Goal: Task Accomplishment & Management: Manage account settings

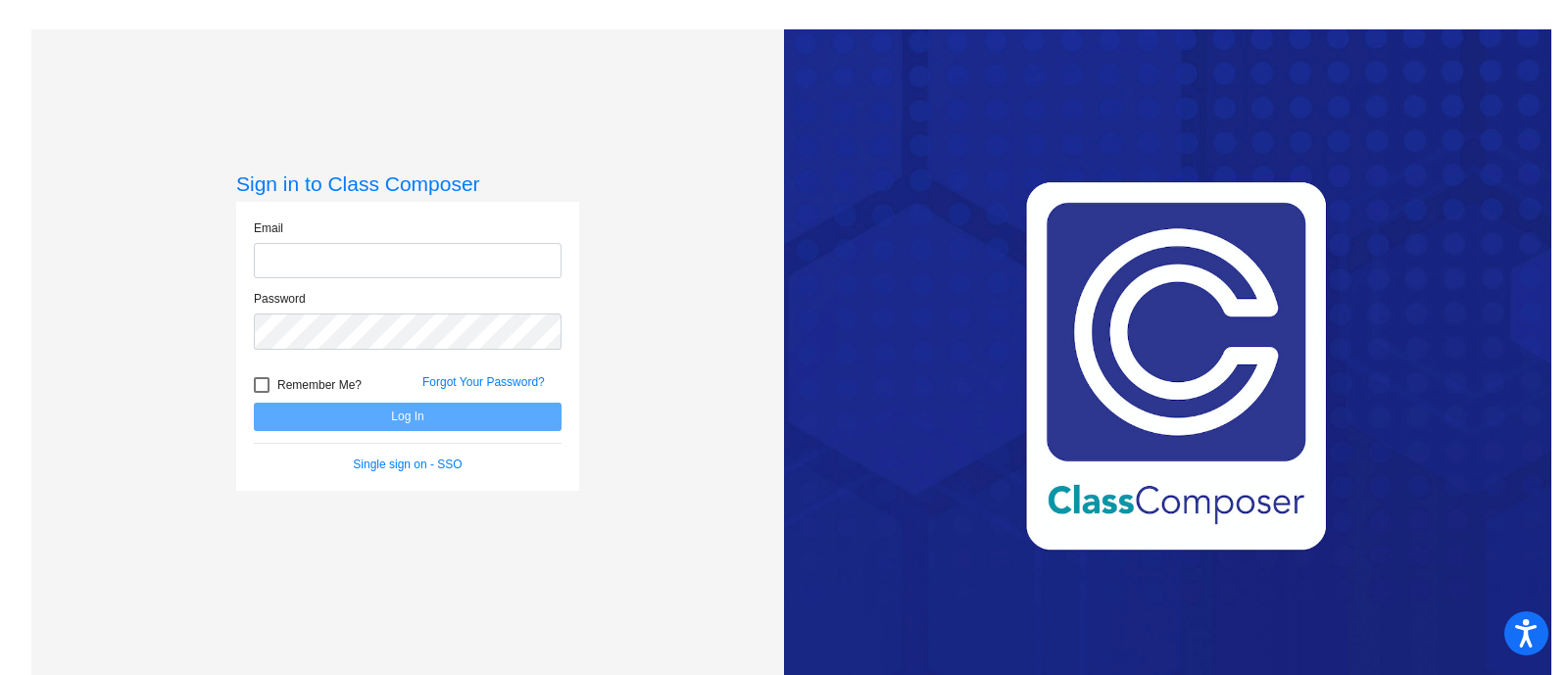
type input "[PERSON_NAME][EMAIL_ADDRESS][PERSON_NAME][DOMAIN_NAME]"
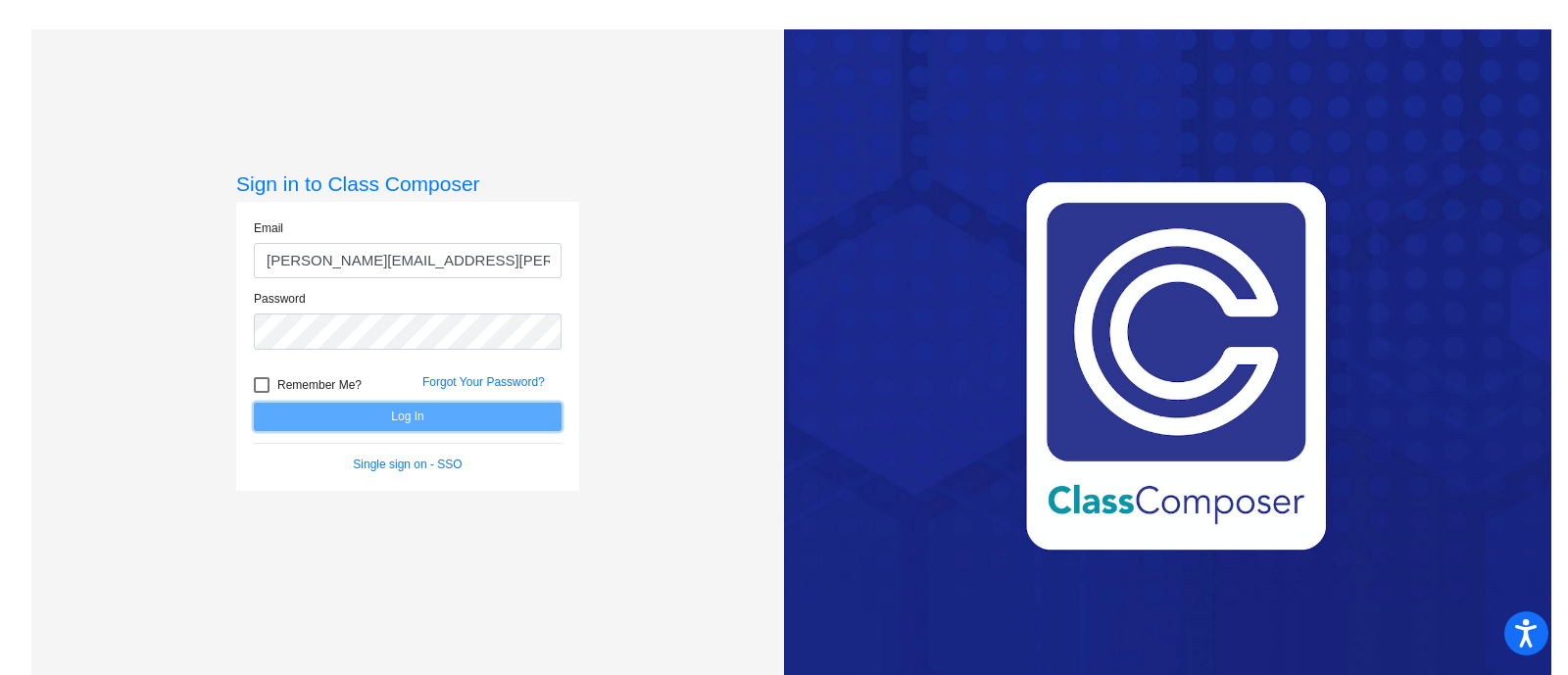
click at [431, 411] on button "Log In" at bounding box center [408, 417] width 308 height 29
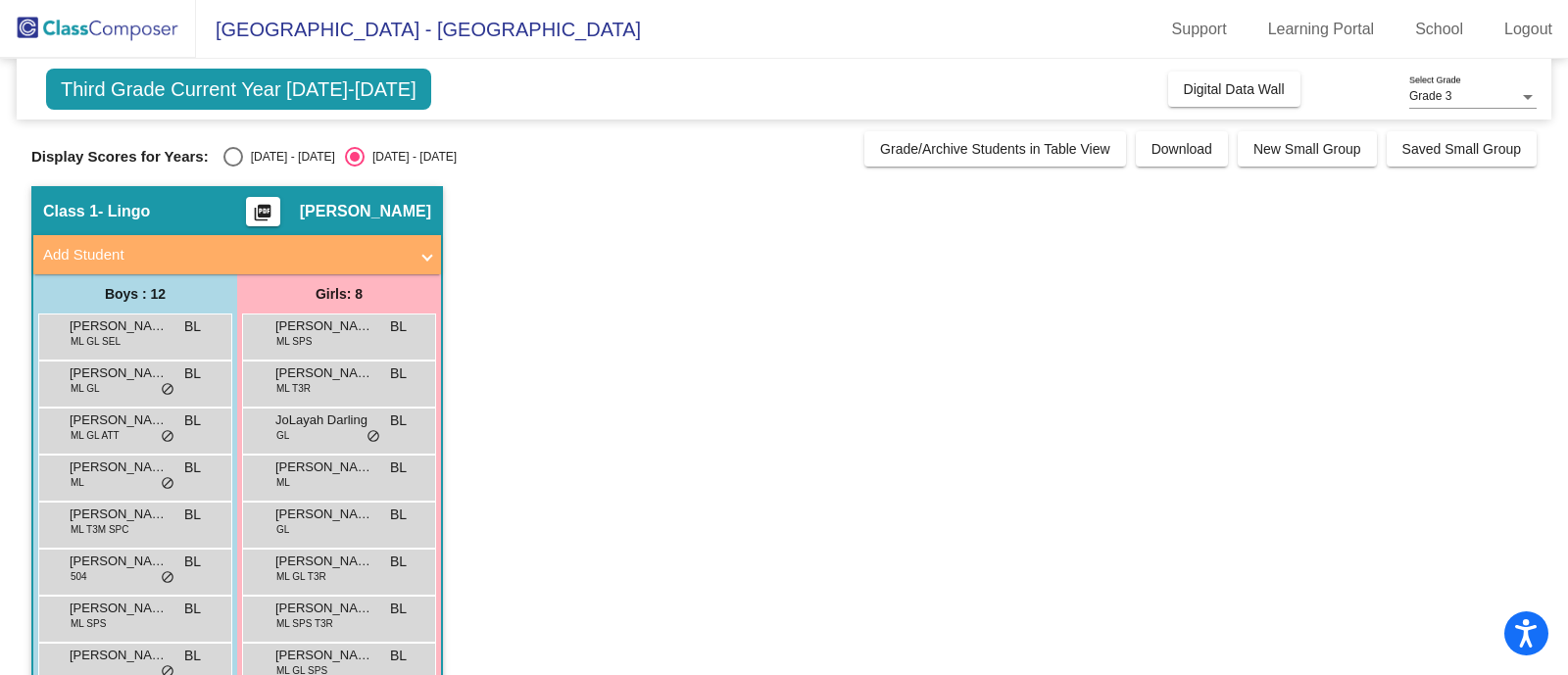
click at [232, 157] on div "Select an option" at bounding box center [233, 157] width 20 height 20
click at [232, 167] on input "[DATE] - [DATE]" at bounding box center [232, 167] width 1 height 1
radio input "true"
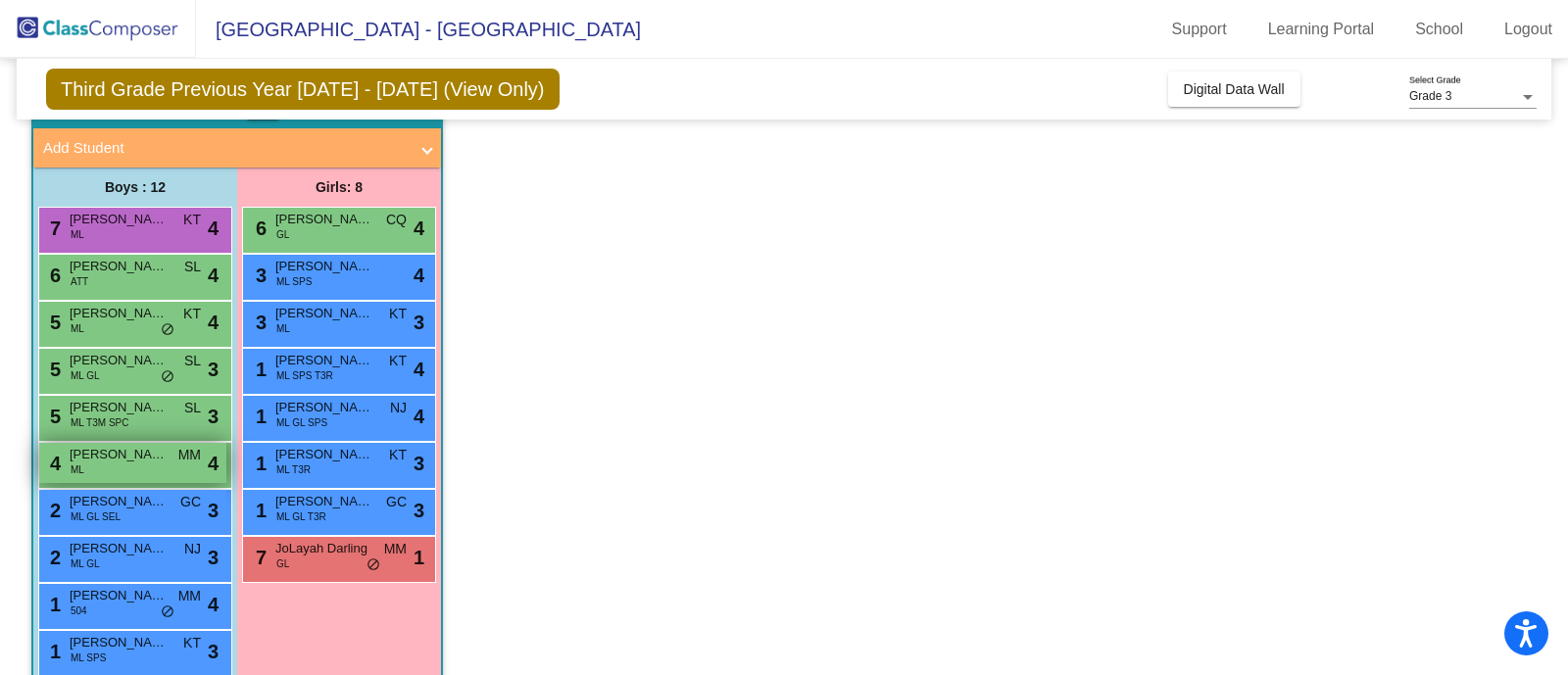
scroll to position [233, 0]
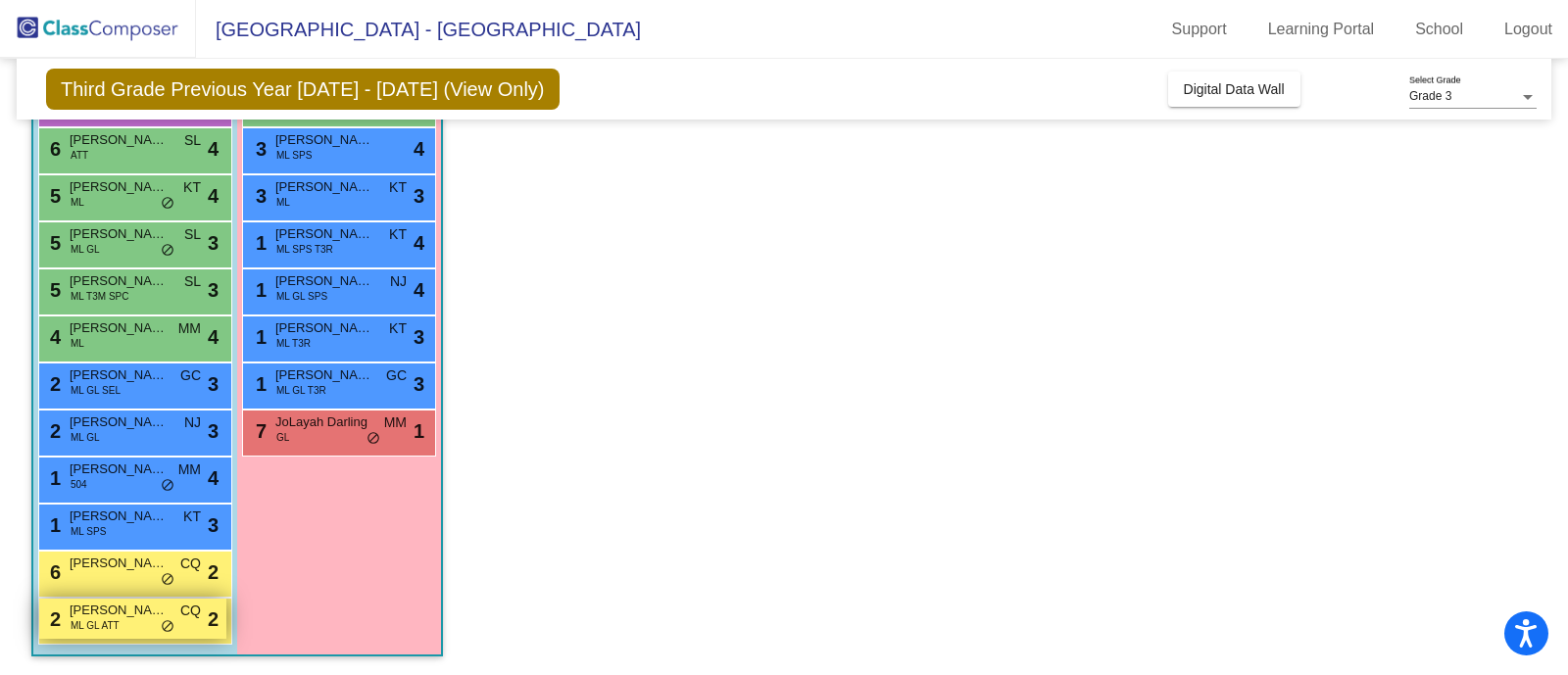
click at [113, 613] on span "[PERSON_NAME]" at bounding box center [118, 610] width 98 height 20
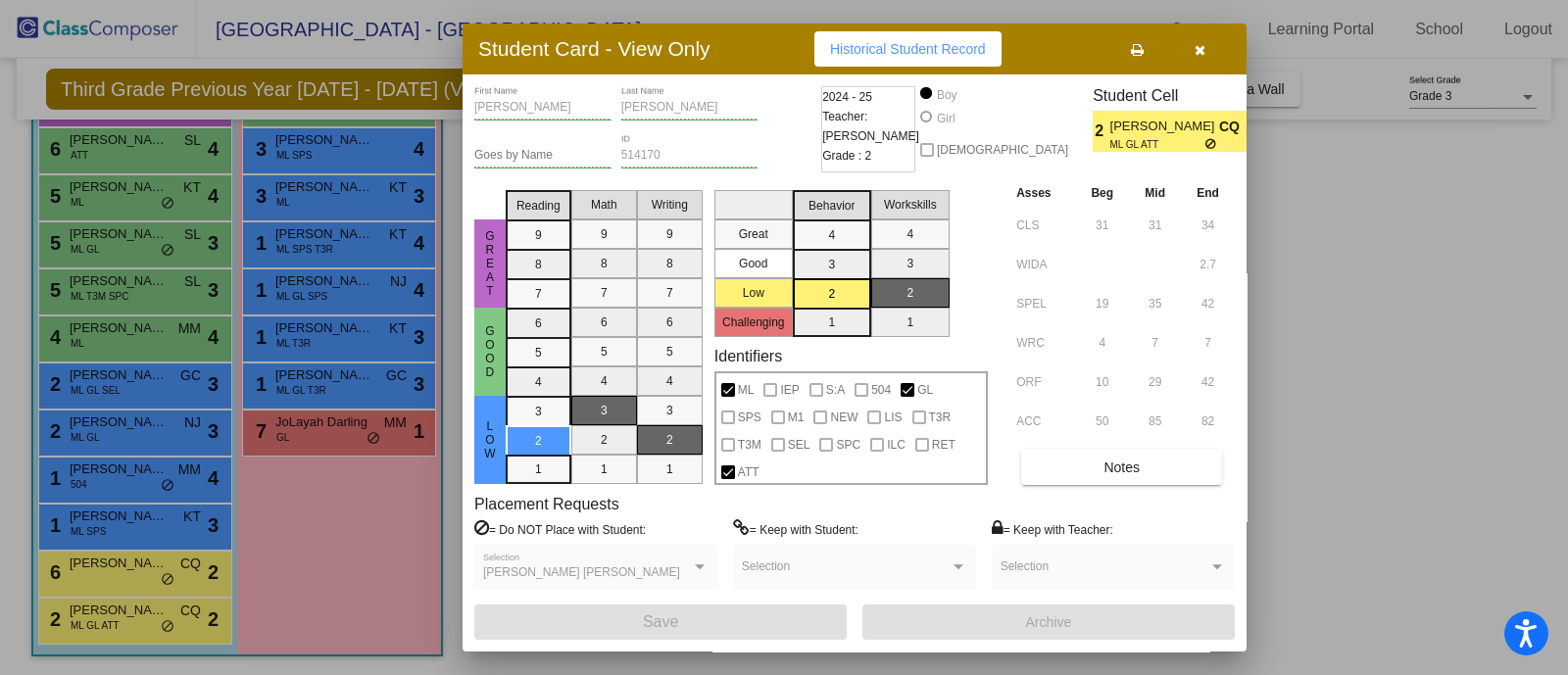
click at [1210, 43] on button "button" at bounding box center [1199, 50] width 63 height 36
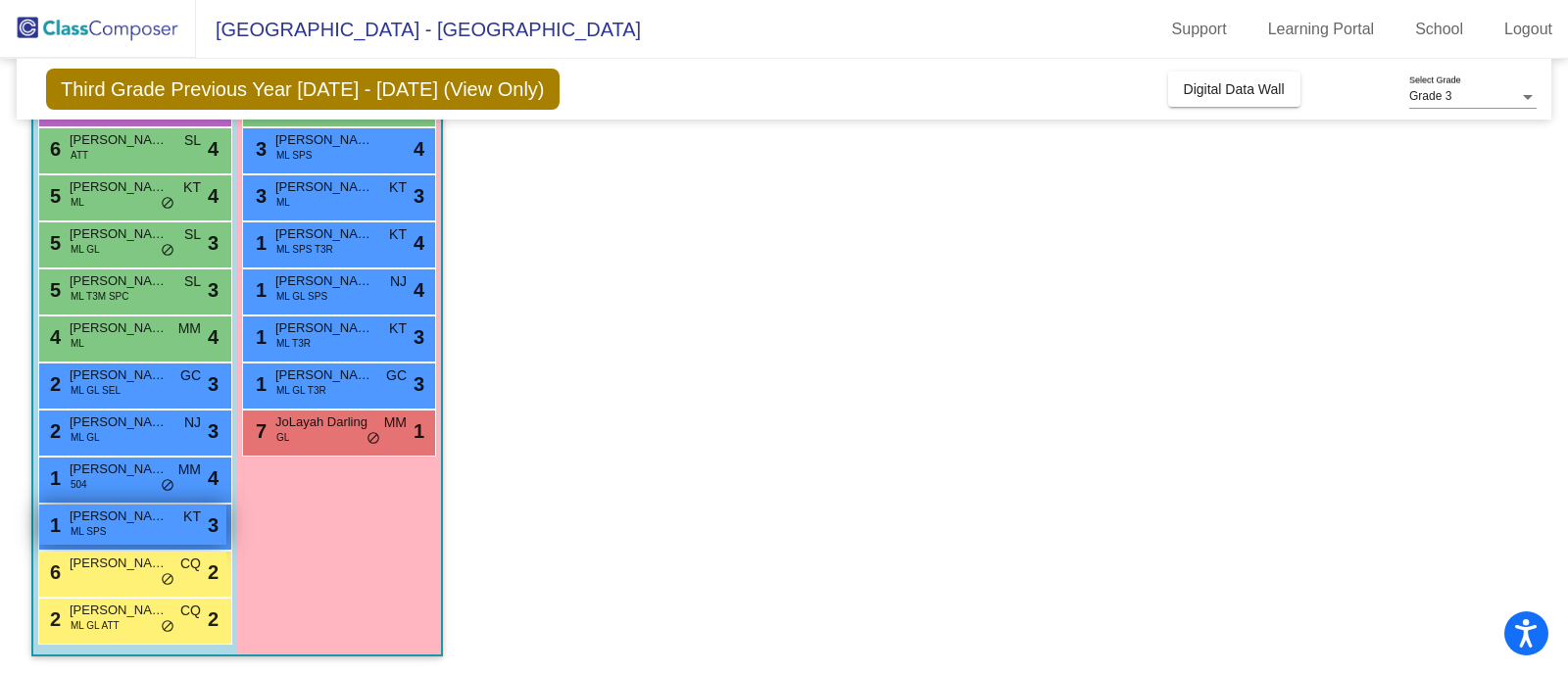
scroll to position [229, 0]
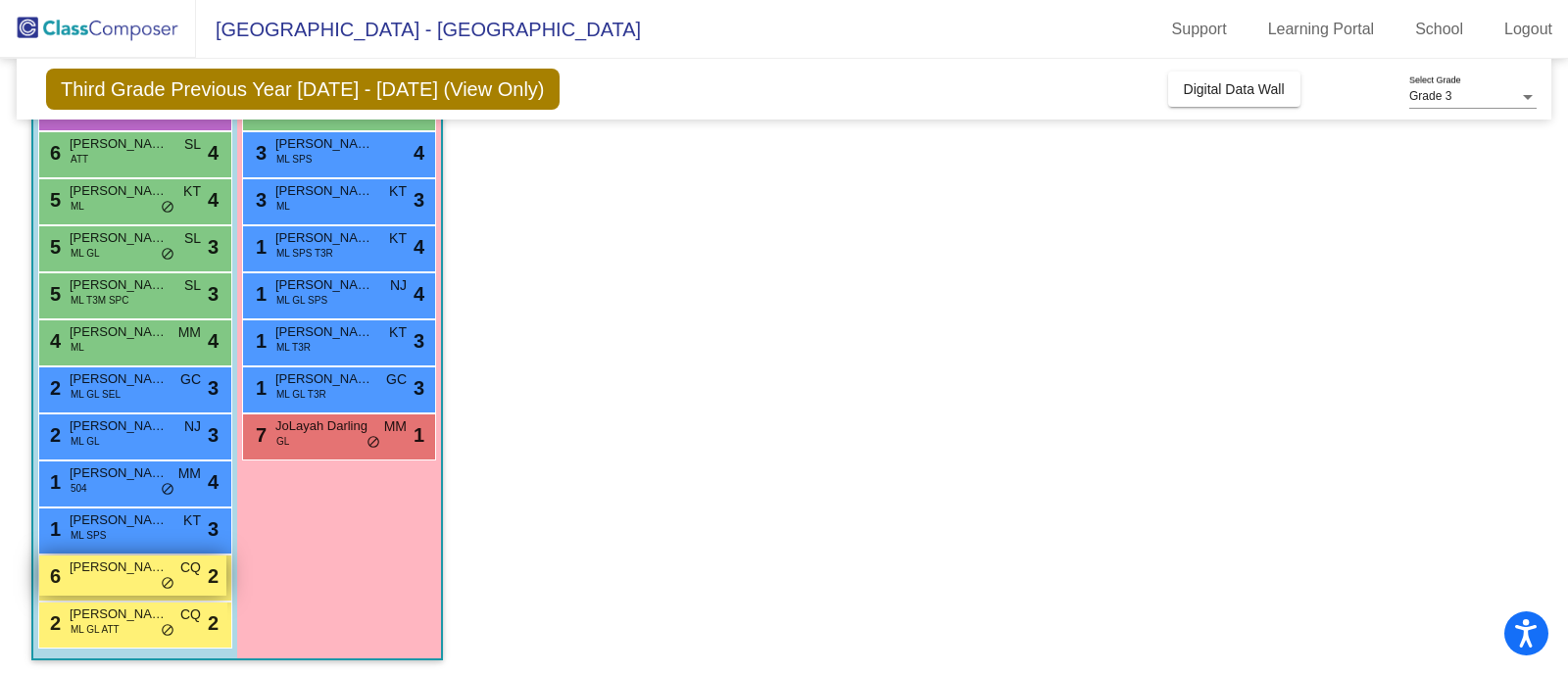
click at [106, 583] on div "6 [PERSON_NAME] CQ lock do_not_disturb_alt 2" at bounding box center [132, 576] width 188 height 40
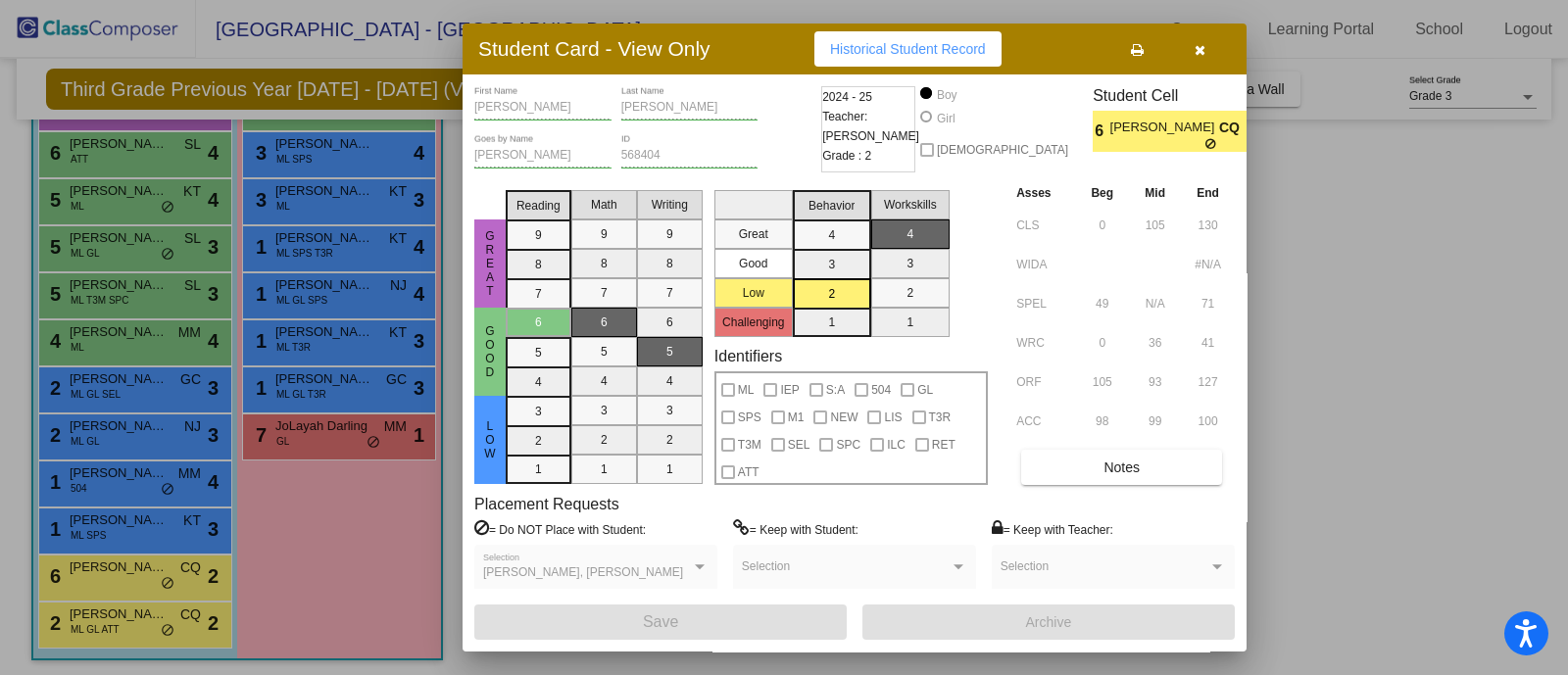
click at [1211, 48] on button "button" at bounding box center [1199, 50] width 63 height 36
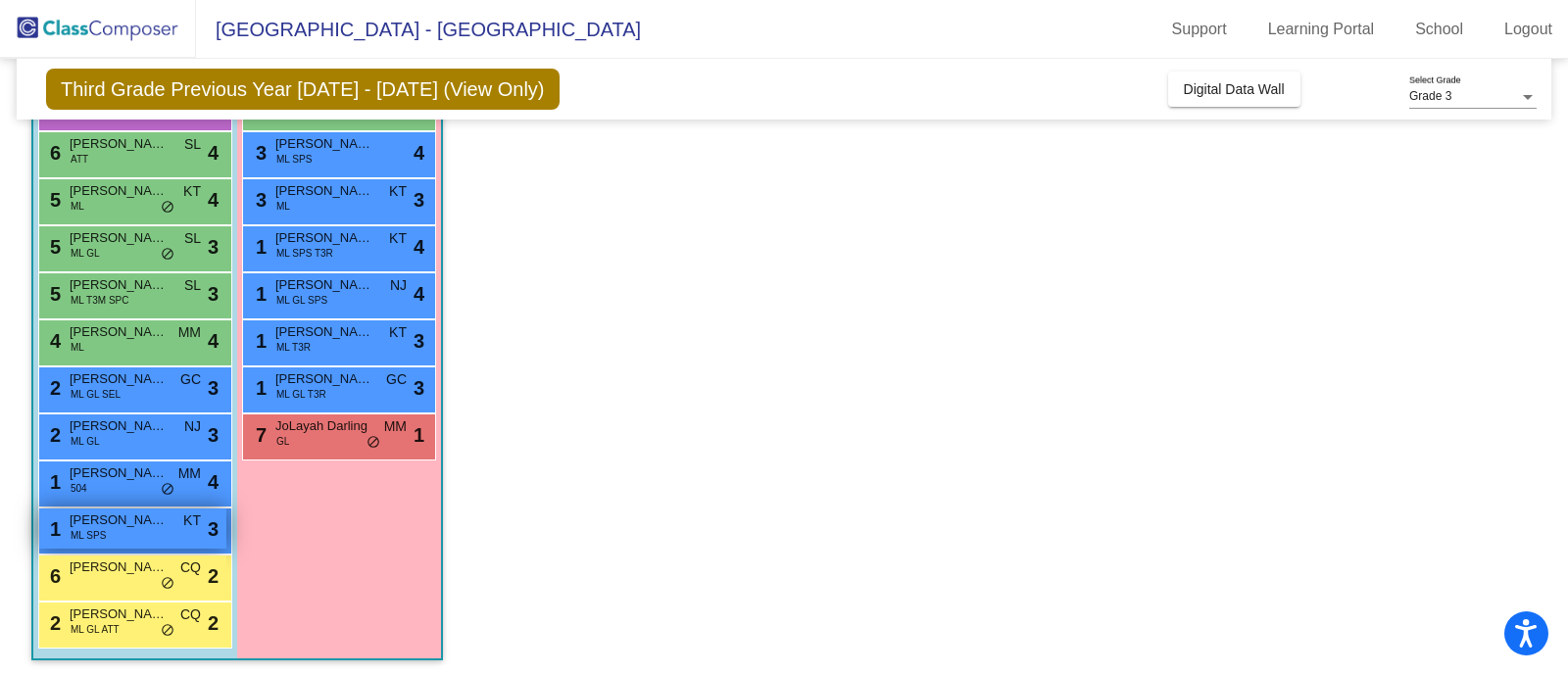
click at [126, 520] on span "[PERSON_NAME]" at bounding box center [118, 520] width 98 height 20
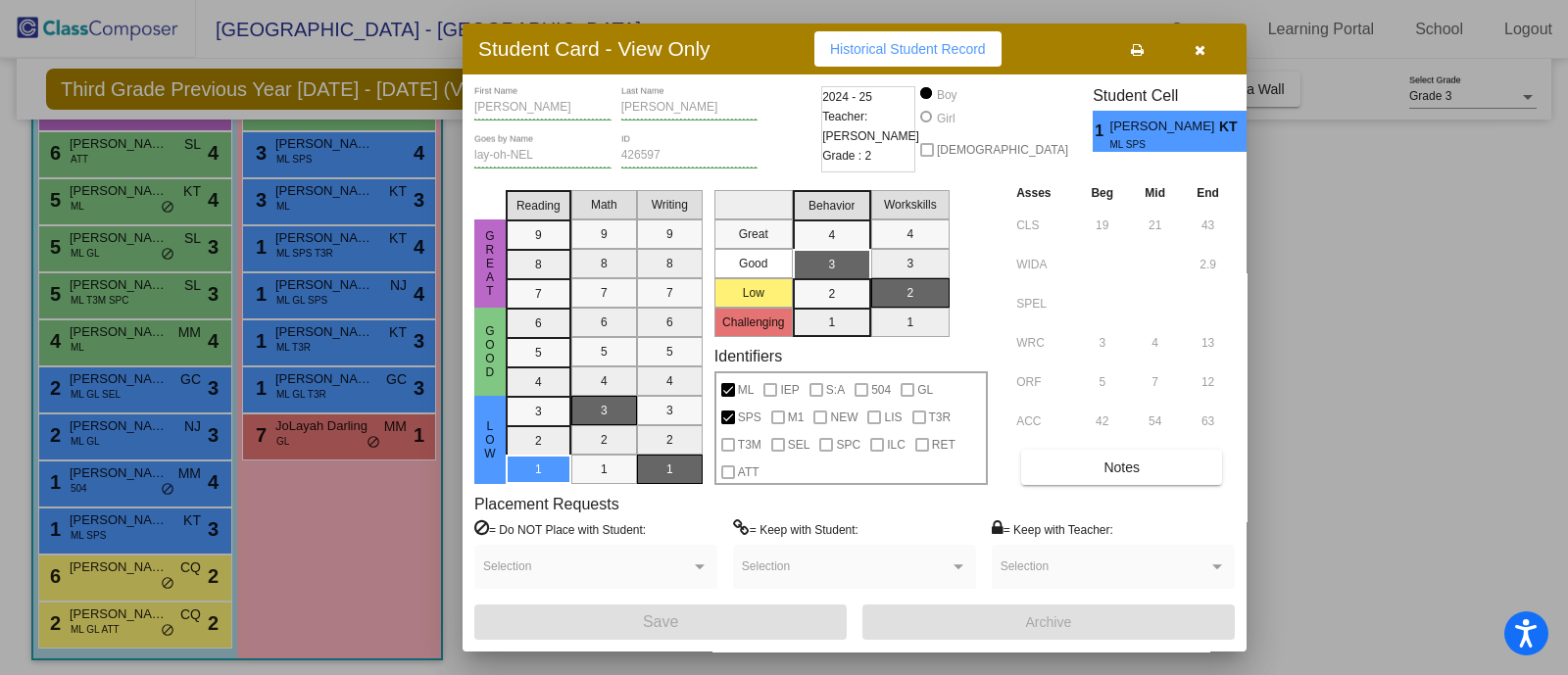
click at [1339, 134] on div at bounding box center [784, 338] width 1568 height 675
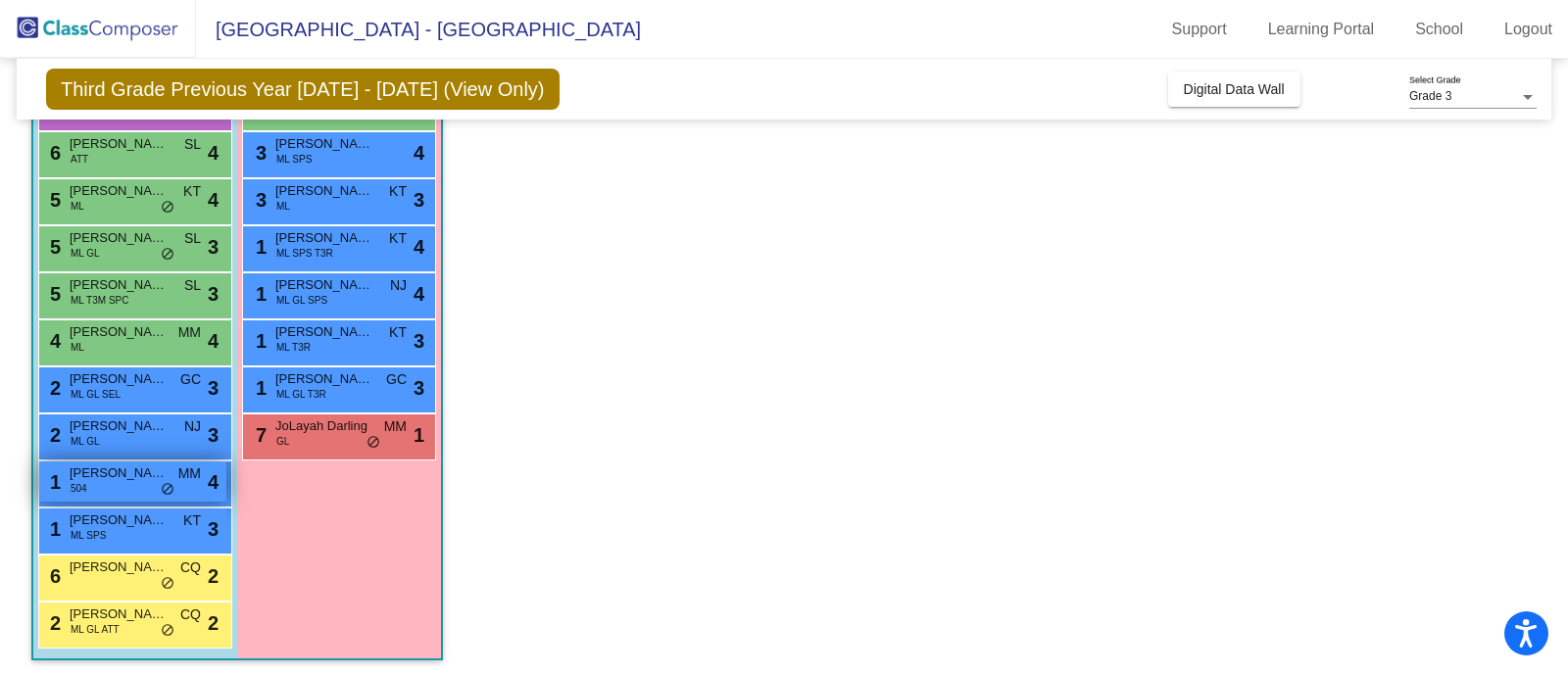
click at [130, 490] on div "1 [PERSON_NAME] 504 MM lock do_not_disturb_alt 4" at bounding box center [132, 481] width 188 height 40
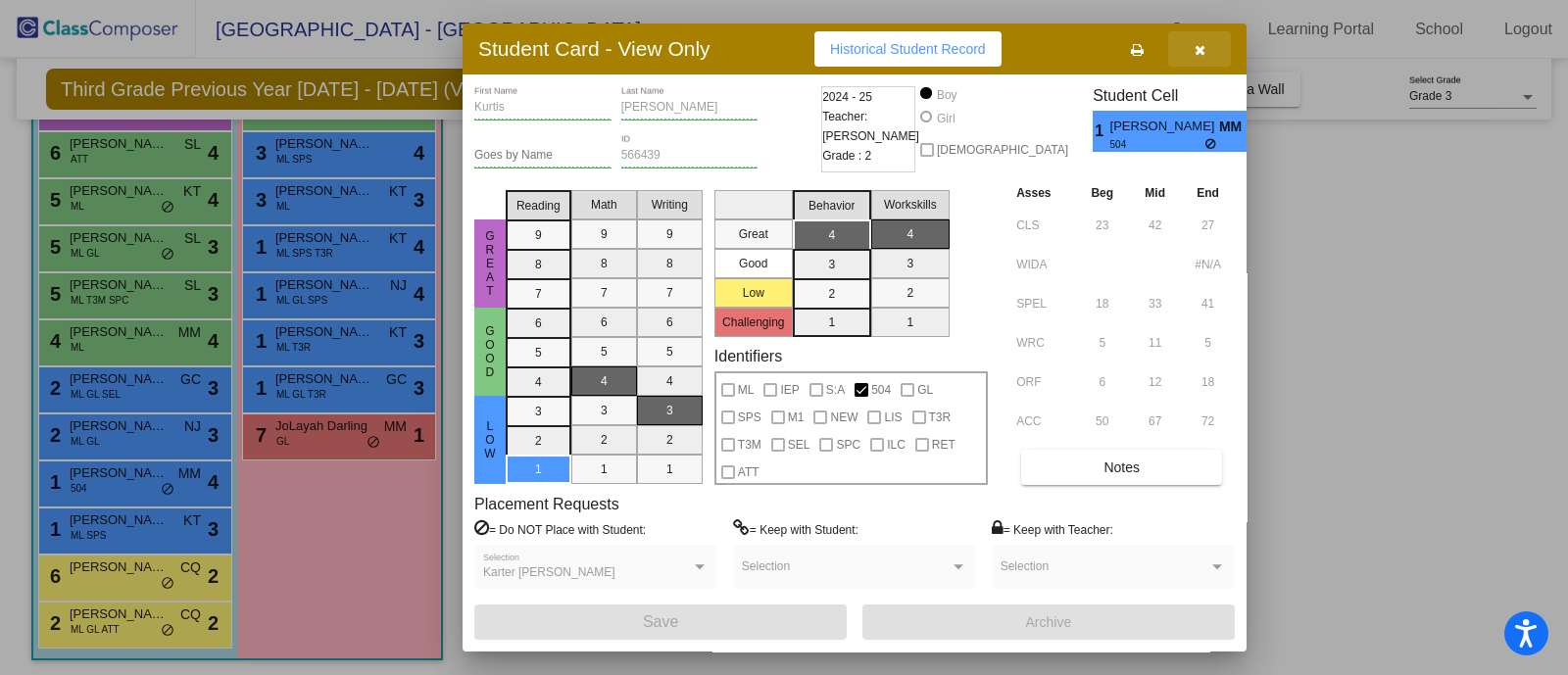
click at [1191, 51] on button "button" at bounding box center [1199, 50] width 63 height 36
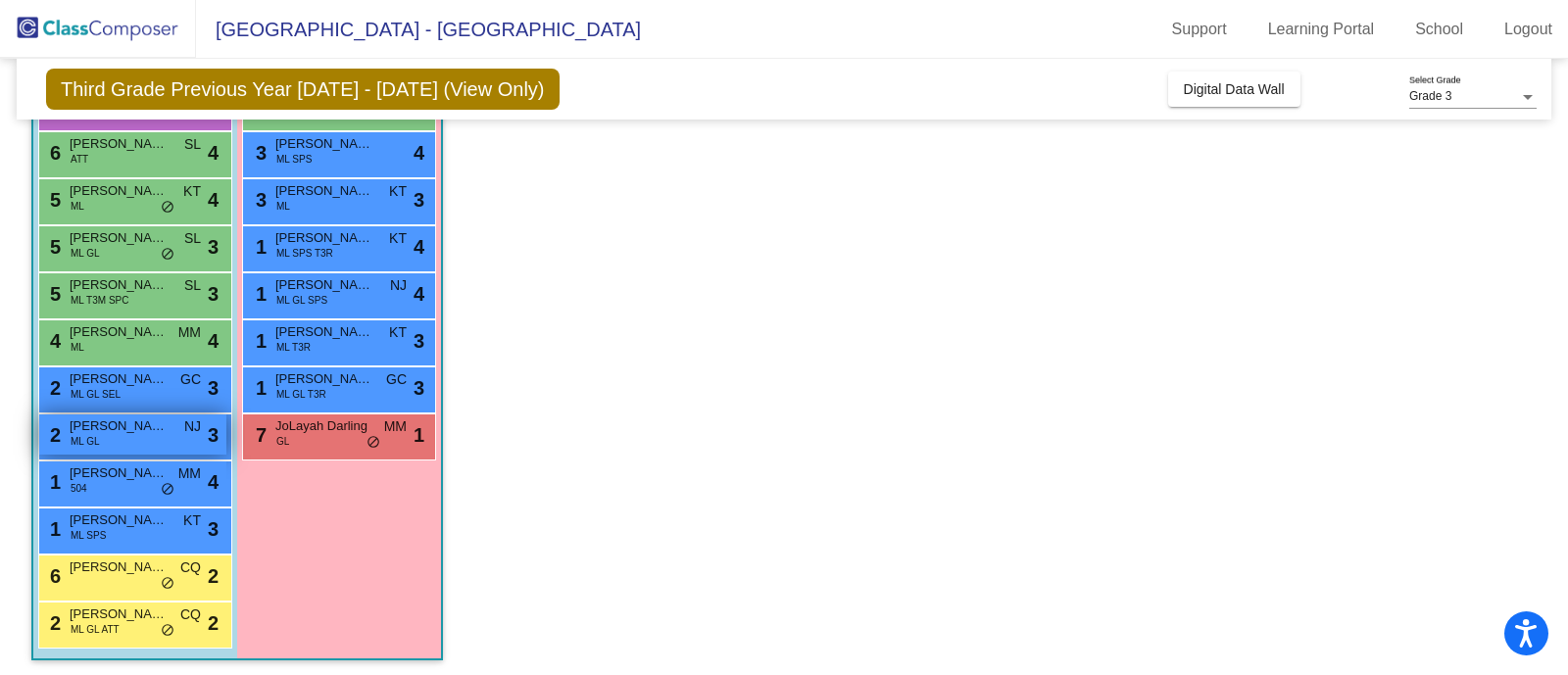
click at [84, 443] on span "ML GL" at bounding box center [85, 441] width 30 height 15
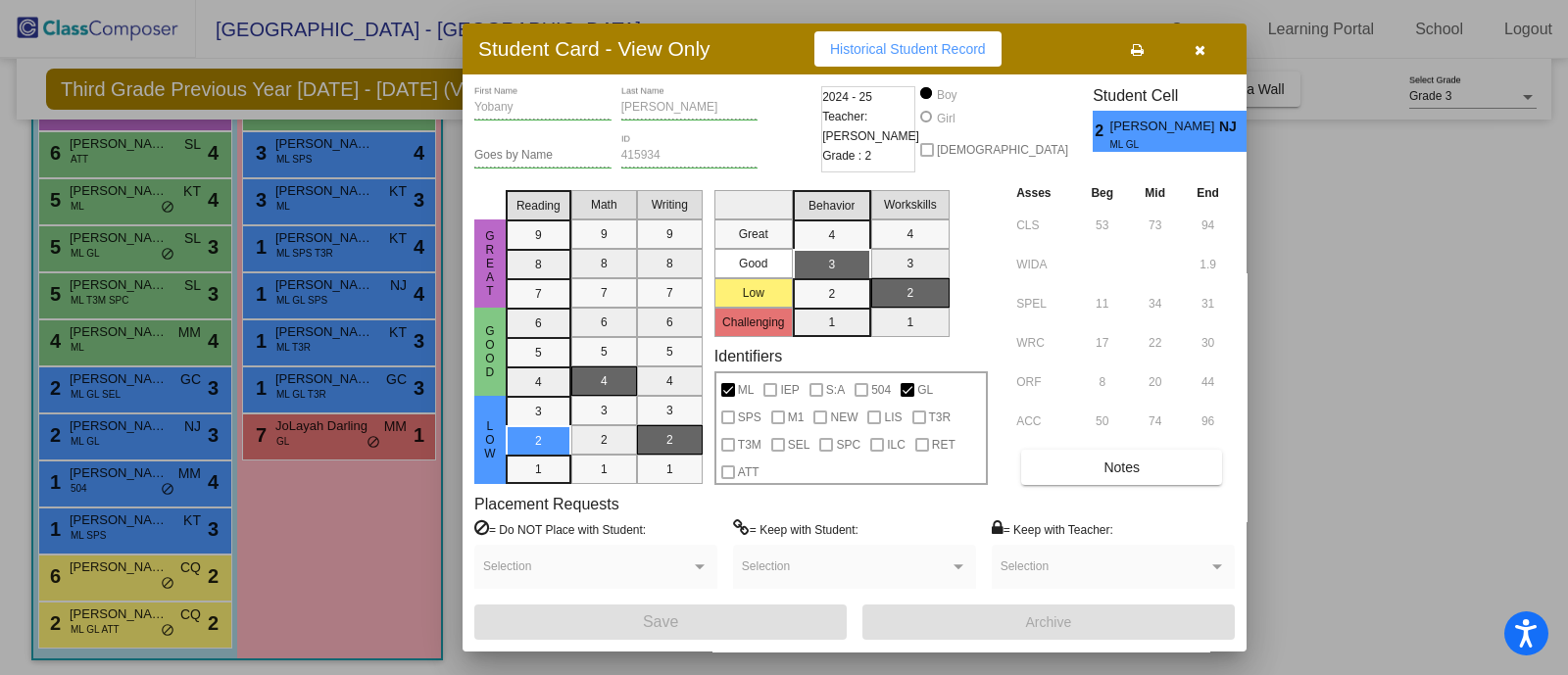
click at [1210, 45] on button "button" at bounding box center [1199, 50] width 63 height 36
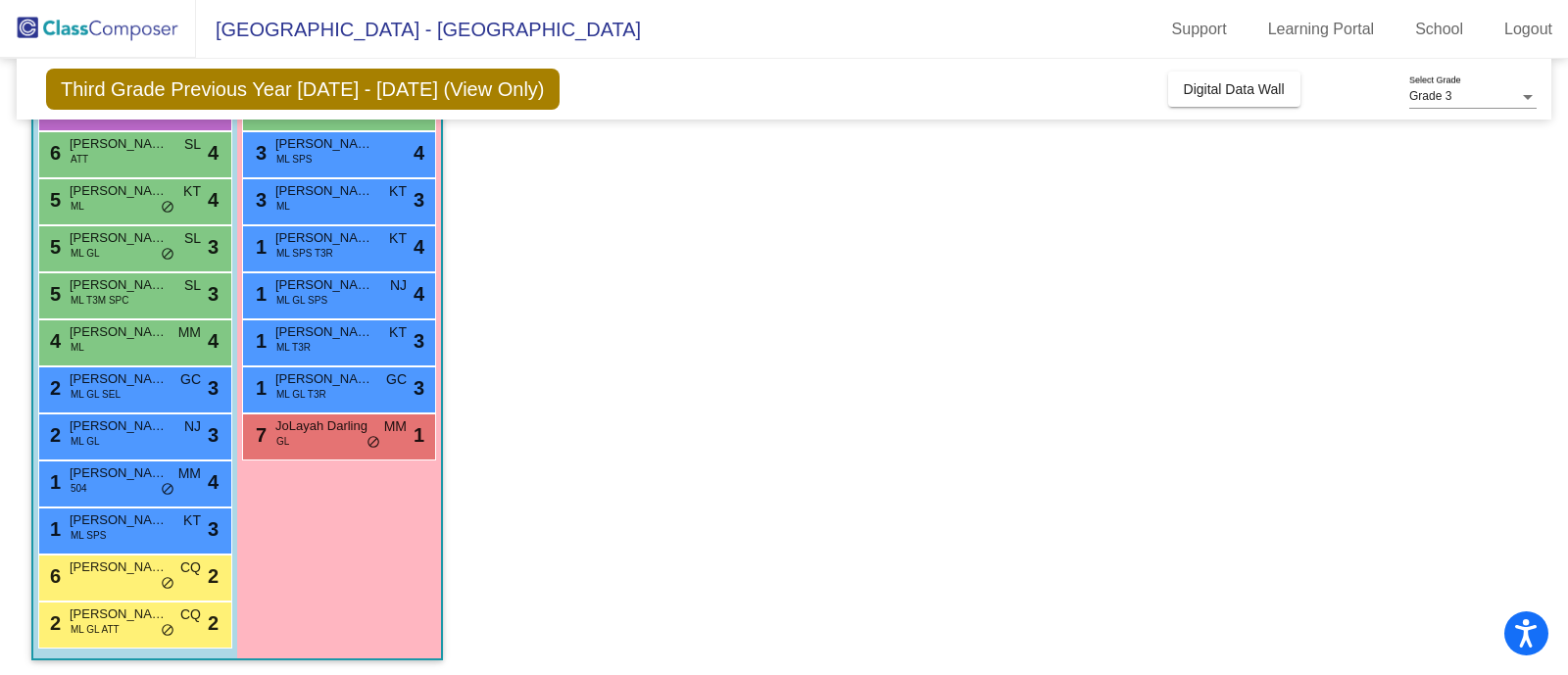
click at [117, 408] on div "2 [PERSON_NAME] GL SEL GC lock do_not_disturb_alt 3" at bounding box center [135, 389] width 194 height 47
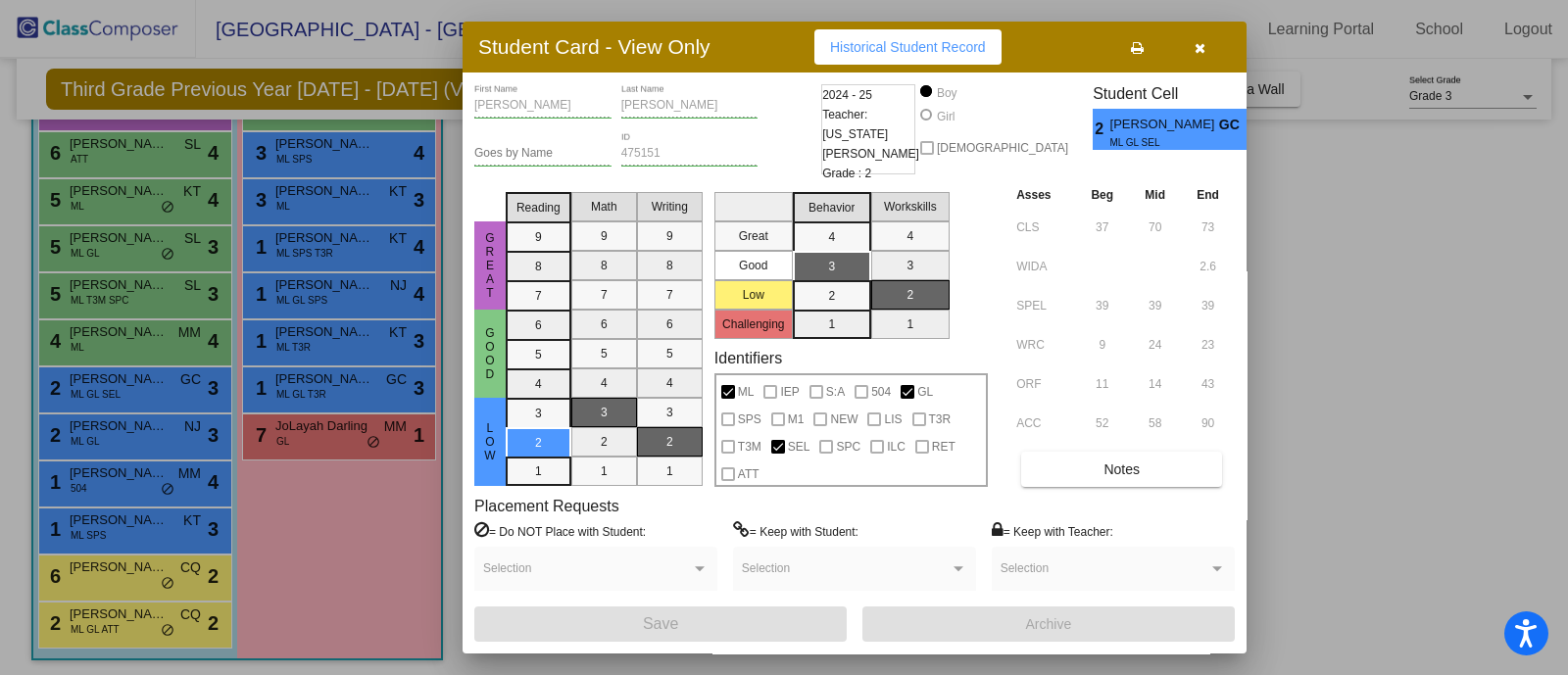
click at [1202, 49] on icon "button" at bounding box center [1200, 48] width 11 height 14
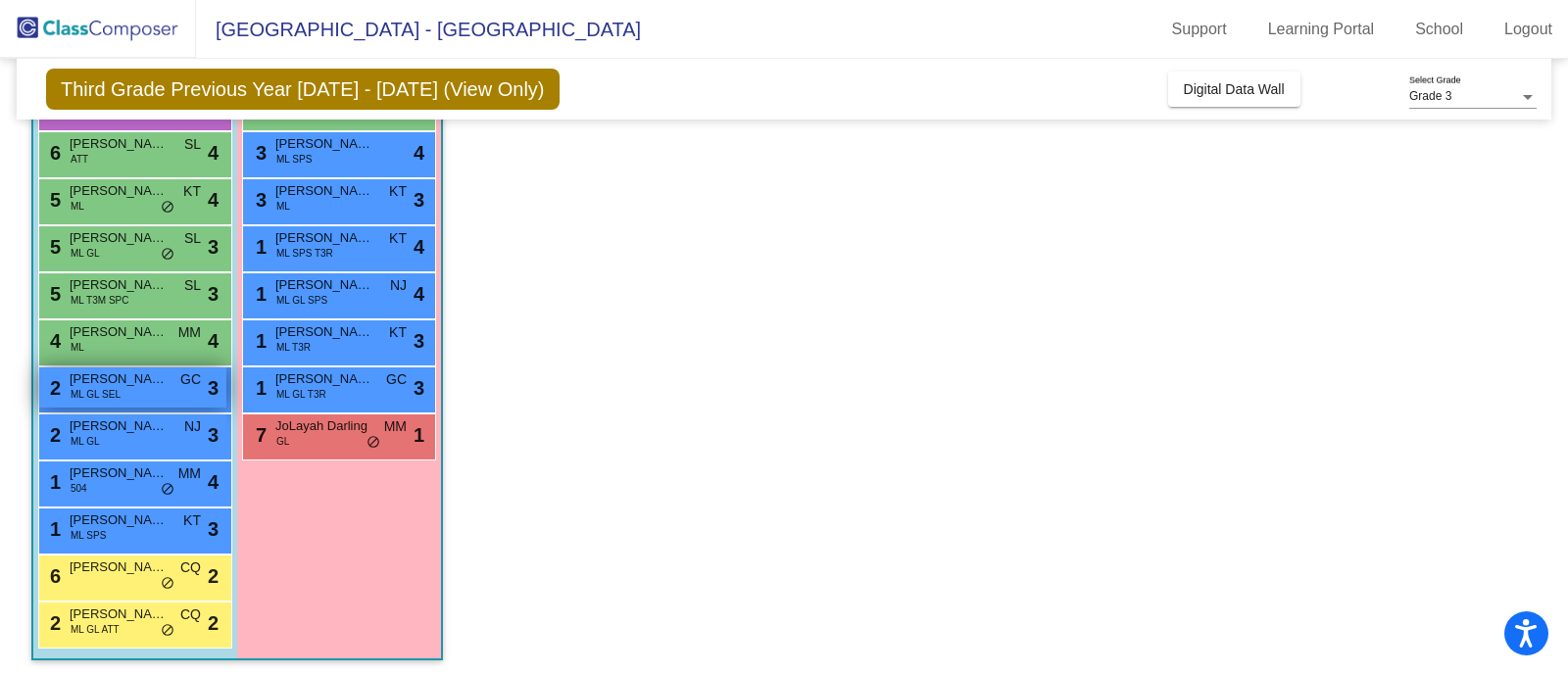
click at [159, 374] on span "[PERSON_NAME]" at bounding box center [118, 379] width 98 height 20
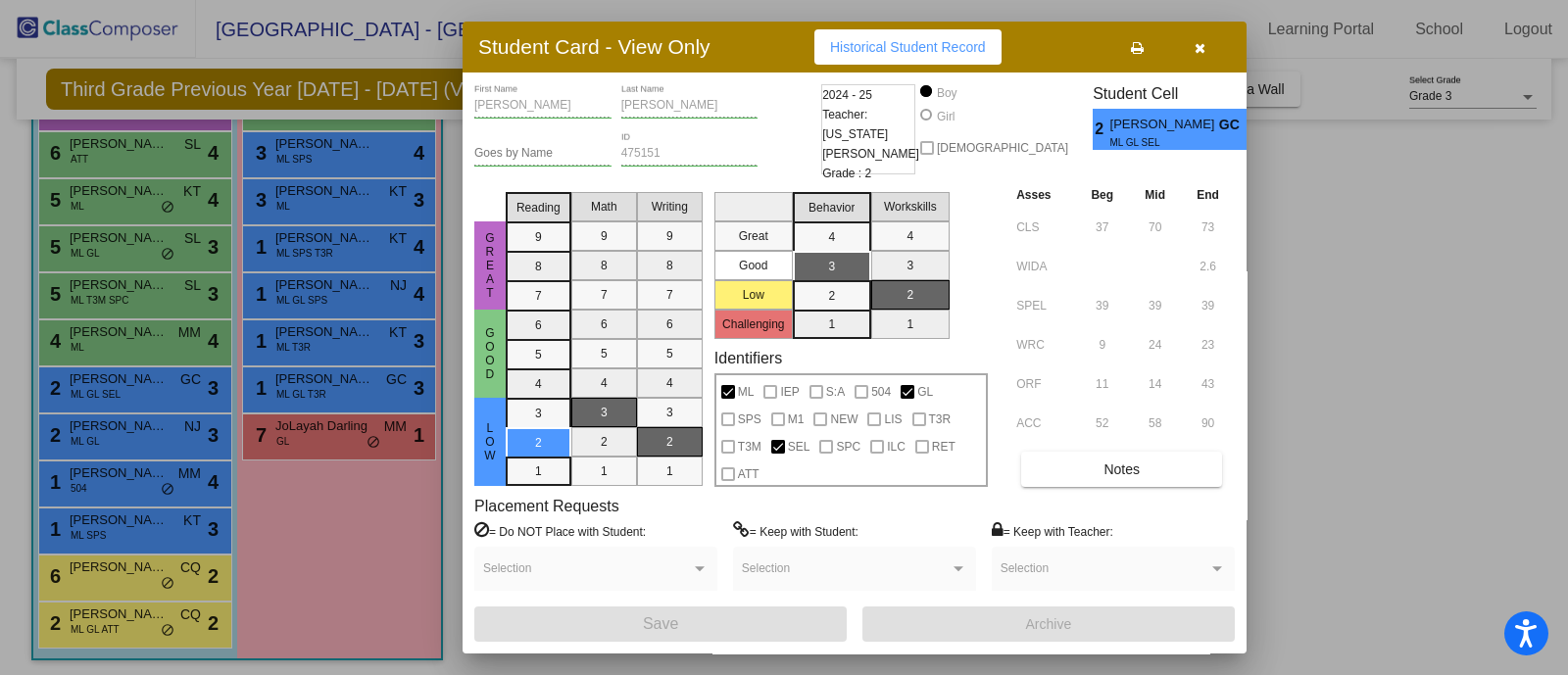
click at [1197, 52] on icon "button" at bounding box center [1200, 48] width 11 height 14
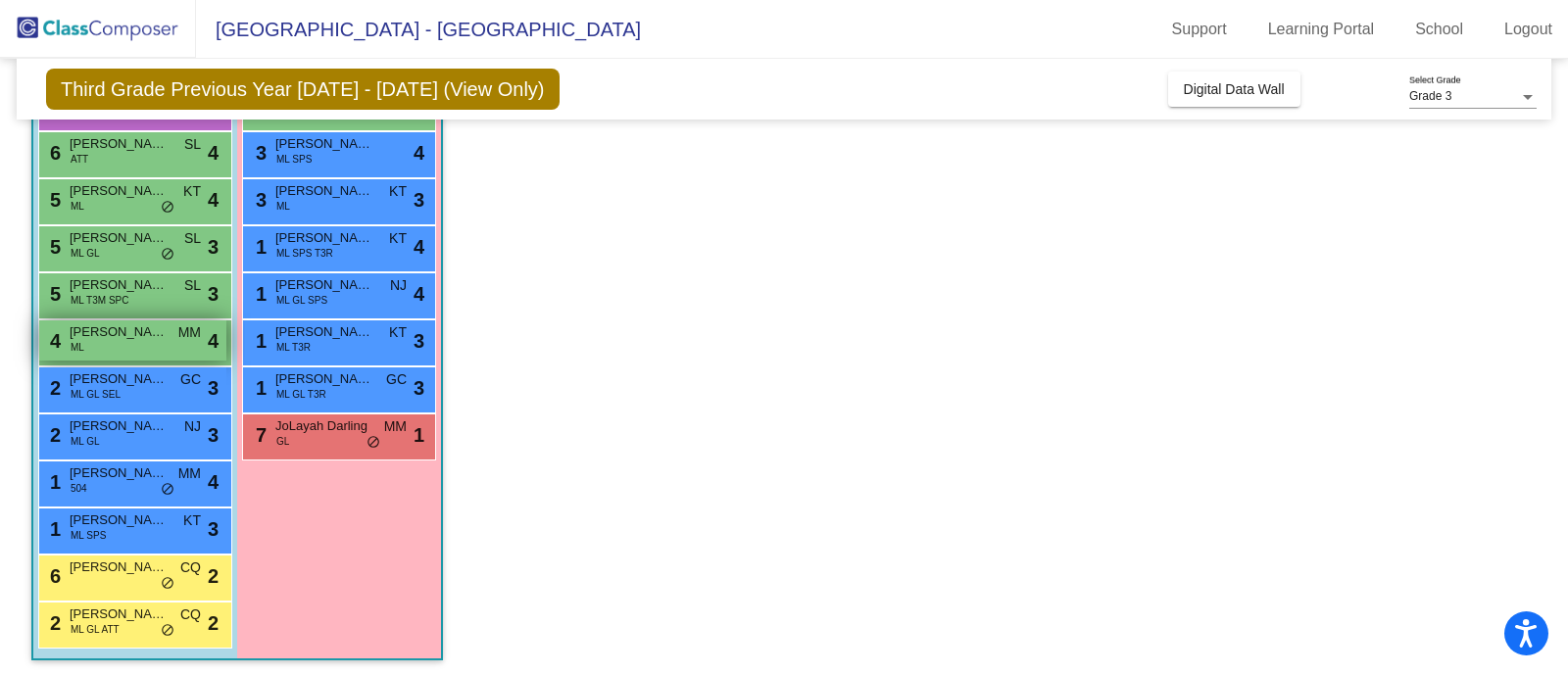
click at [113, 332] on span "[PERSON_NAME] [PERSON_NAME]" at bounding box center [118, 333] width 98 height 20
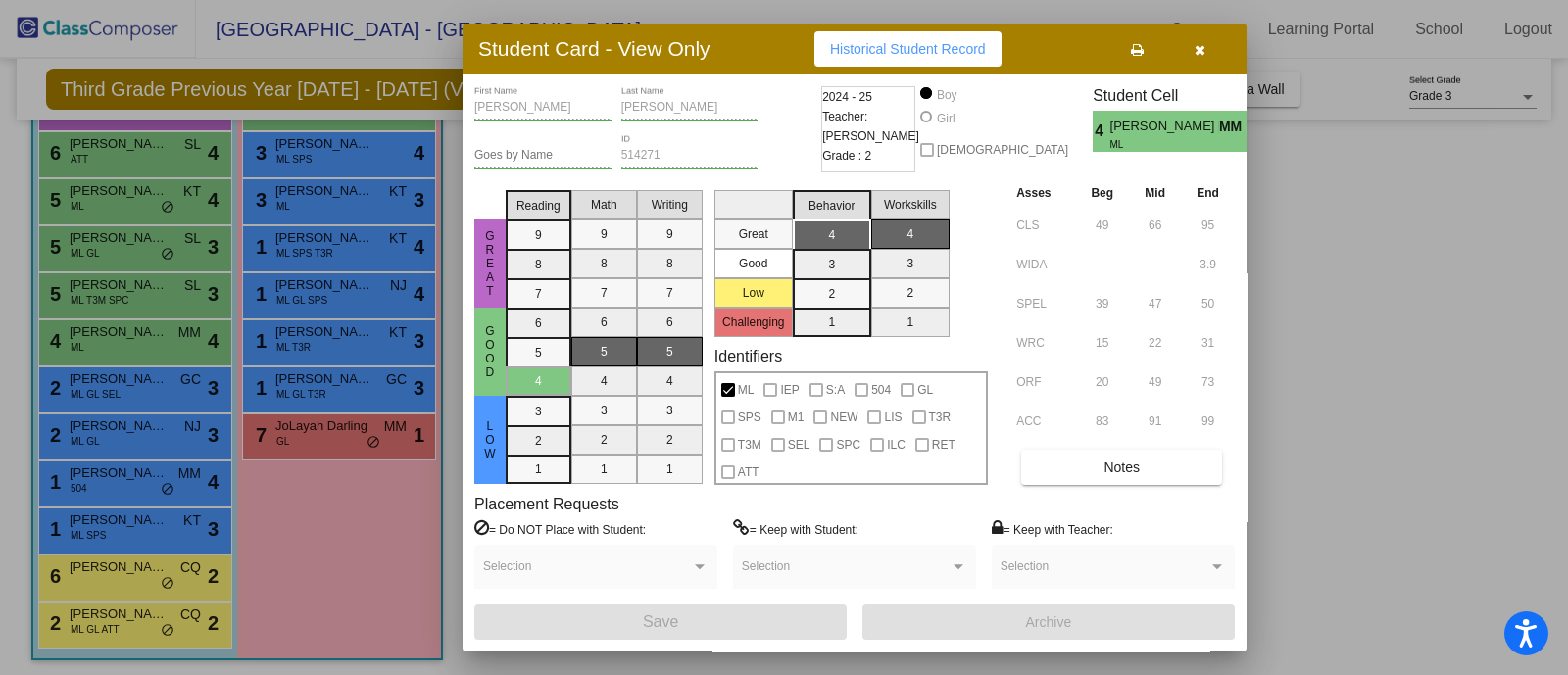
click at [281, 377] on div at bounding box center [784, 338] width 1568 height 675
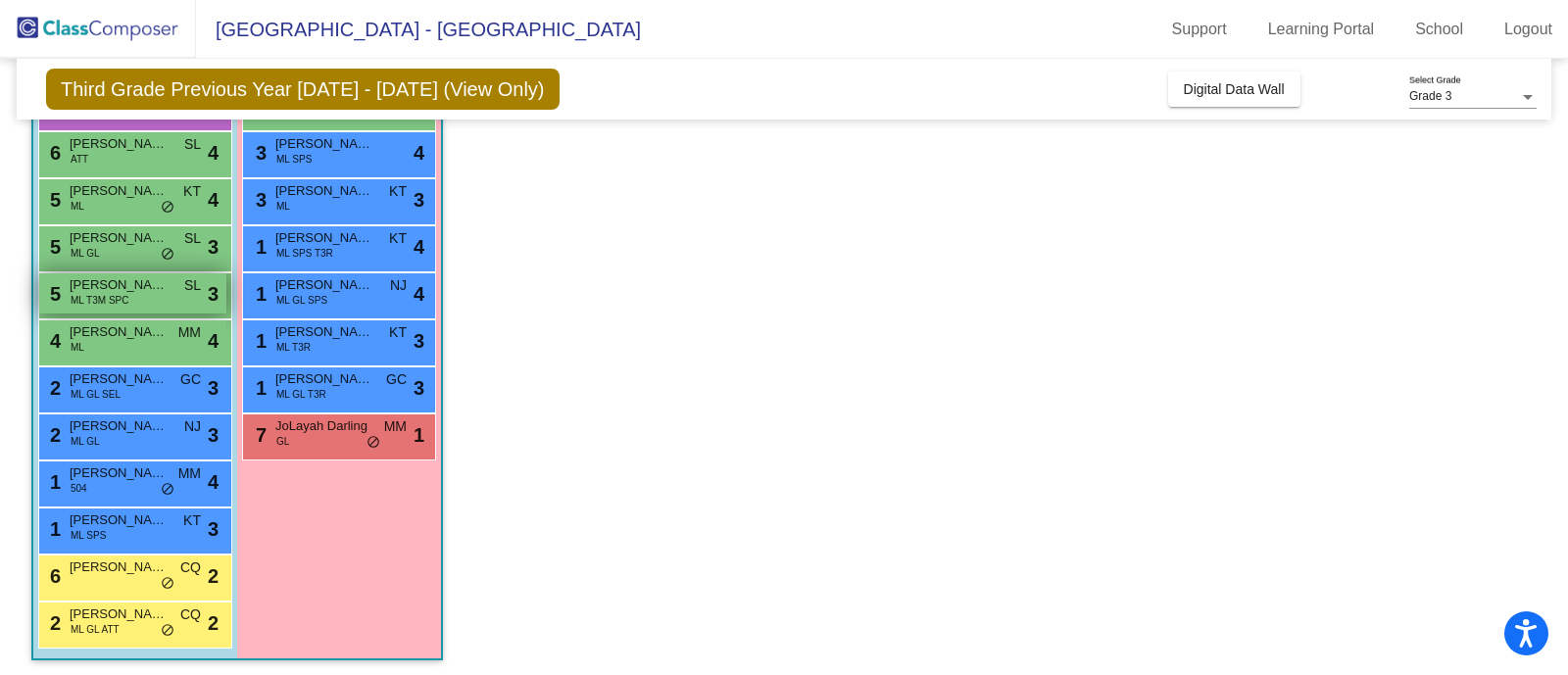
click at [93, 295] on span "ML T3M SPC" at bounding box center [99, 300] width 58 height 15
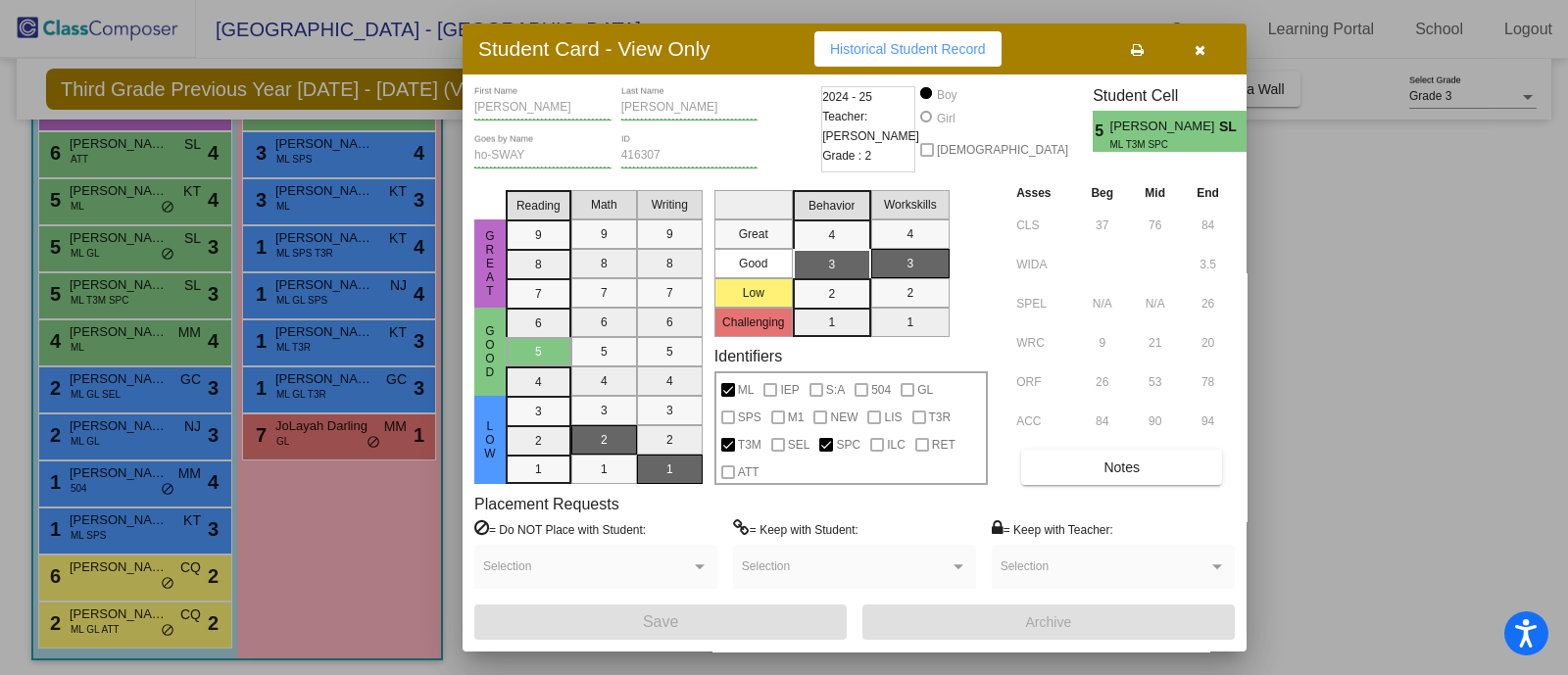
click at [1205, 46] on button "button" at bounding box center [1199, 50] width 63 height 36
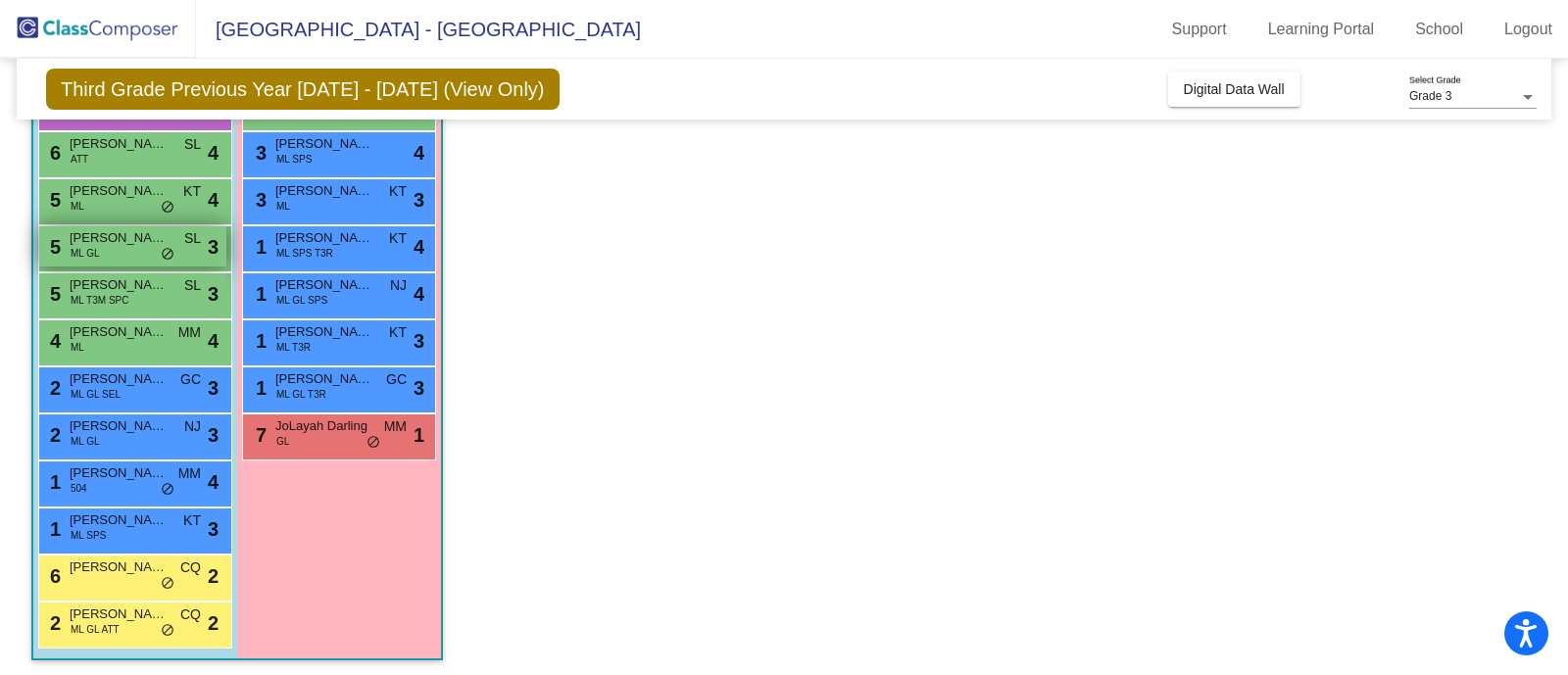
click at [130, 245] on span "[PERSON_NAME]" at bounding box center [118, 238] width 98 height 20
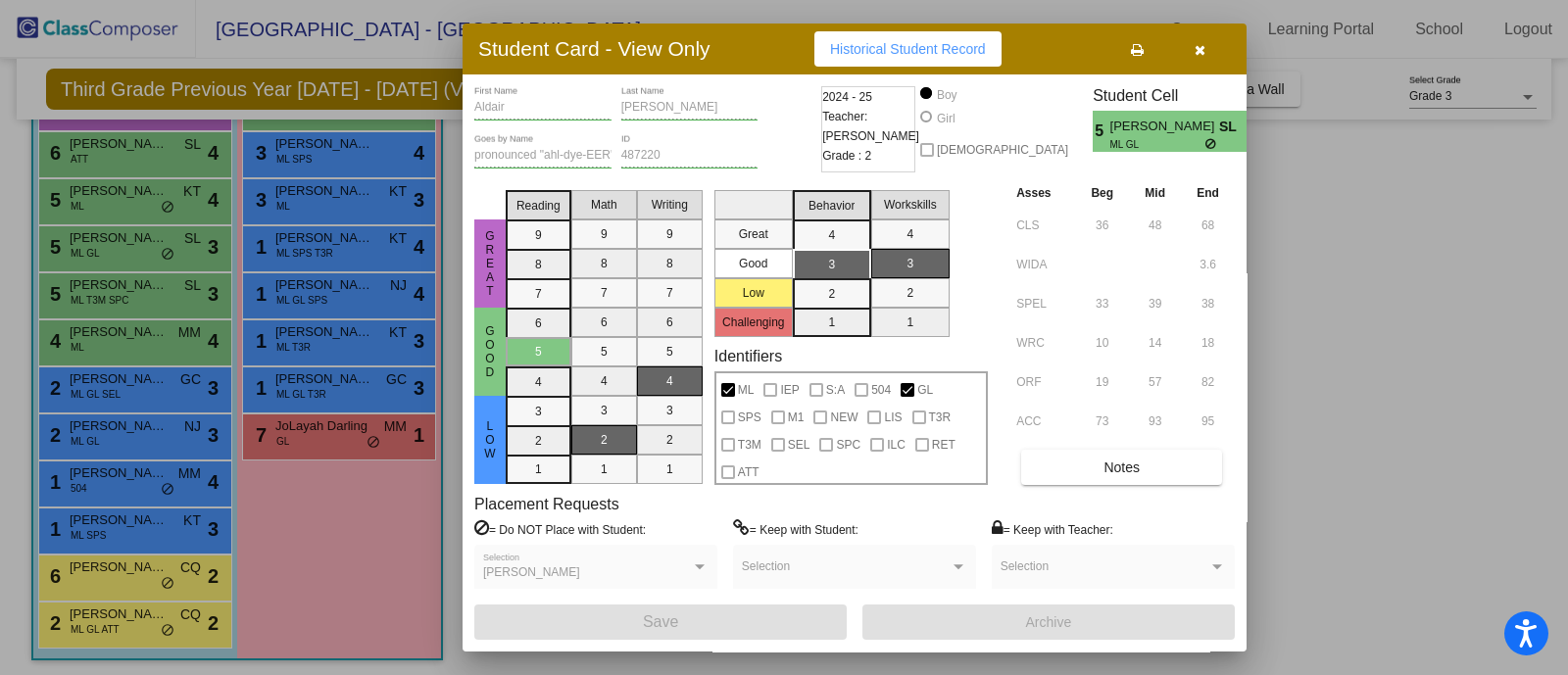
click at [1195, 38] on button "button" at bounding box center [1199, 50] width 63 height 36
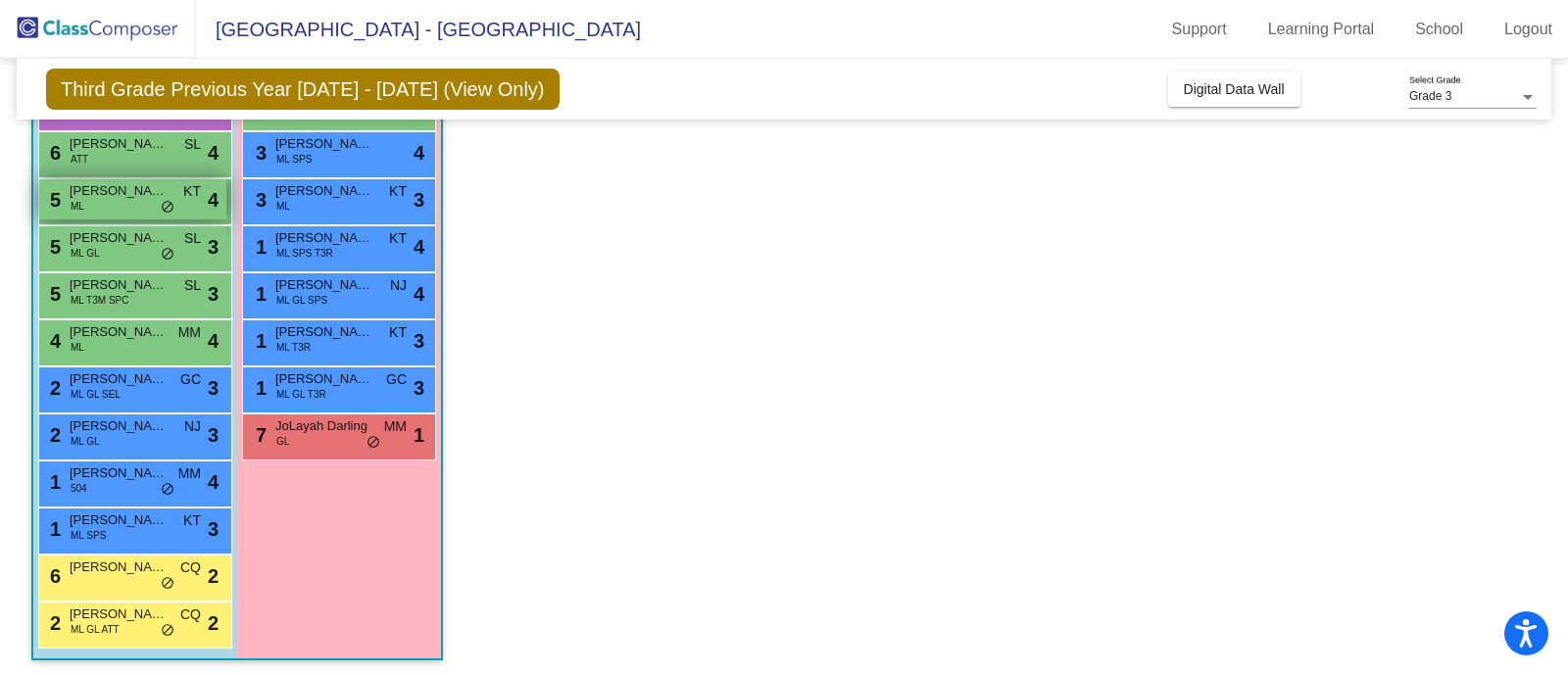
click at [89, 193] on span "[PERSON_NAME]" at bounding box center [118, 192] width 98 height 20
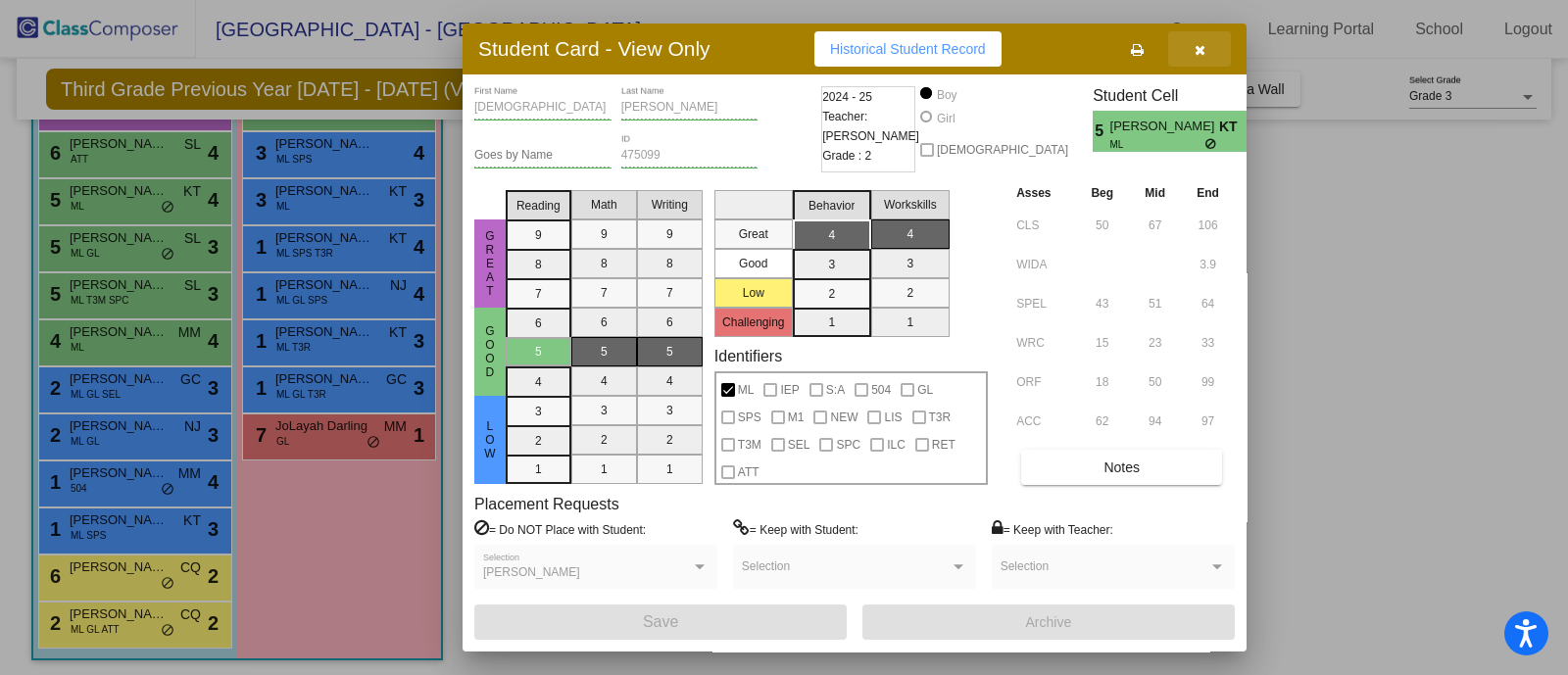
click at [1207, 48] on button "button" at bounding box center [1199, 50] width 63 height 36
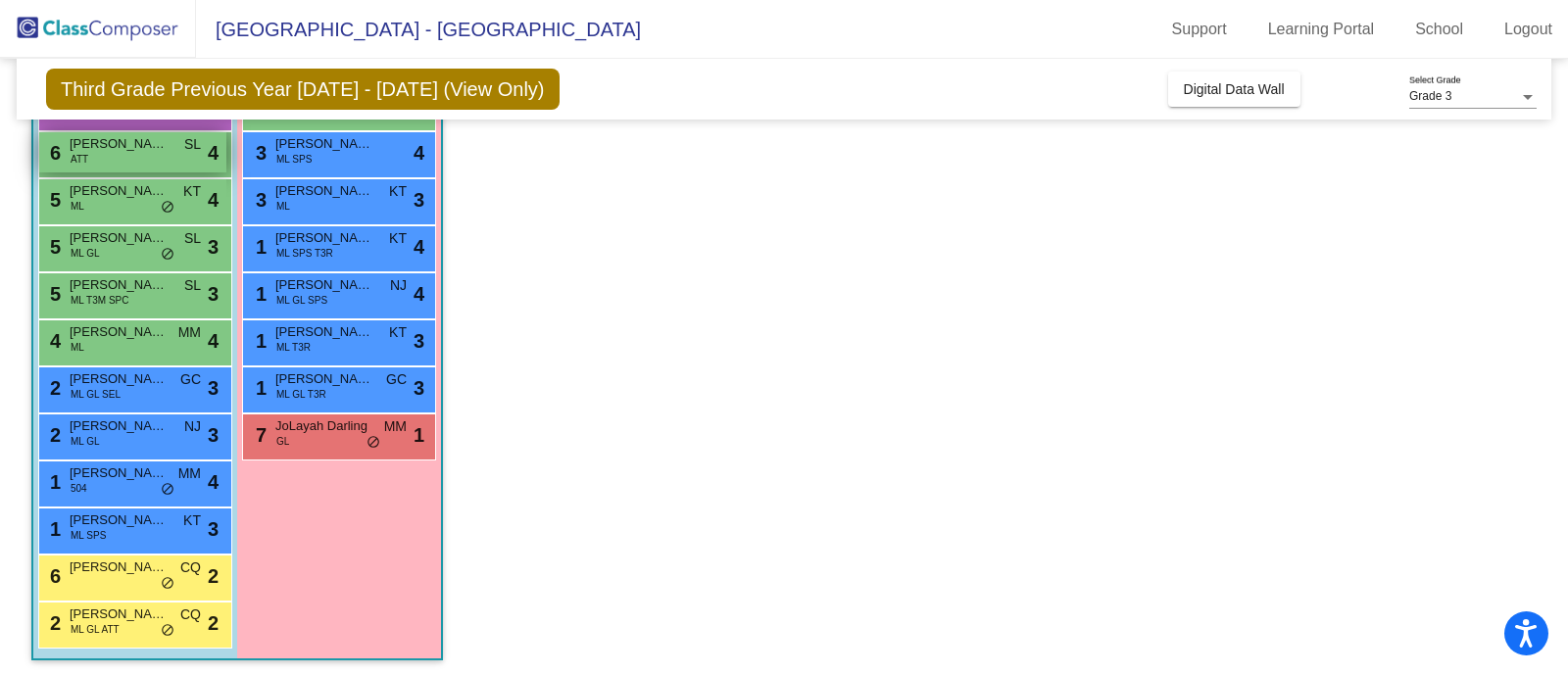
click at [97, 145] on span "[PERSON_NAME]" at bounding box center [118, 144] width 98 height 20
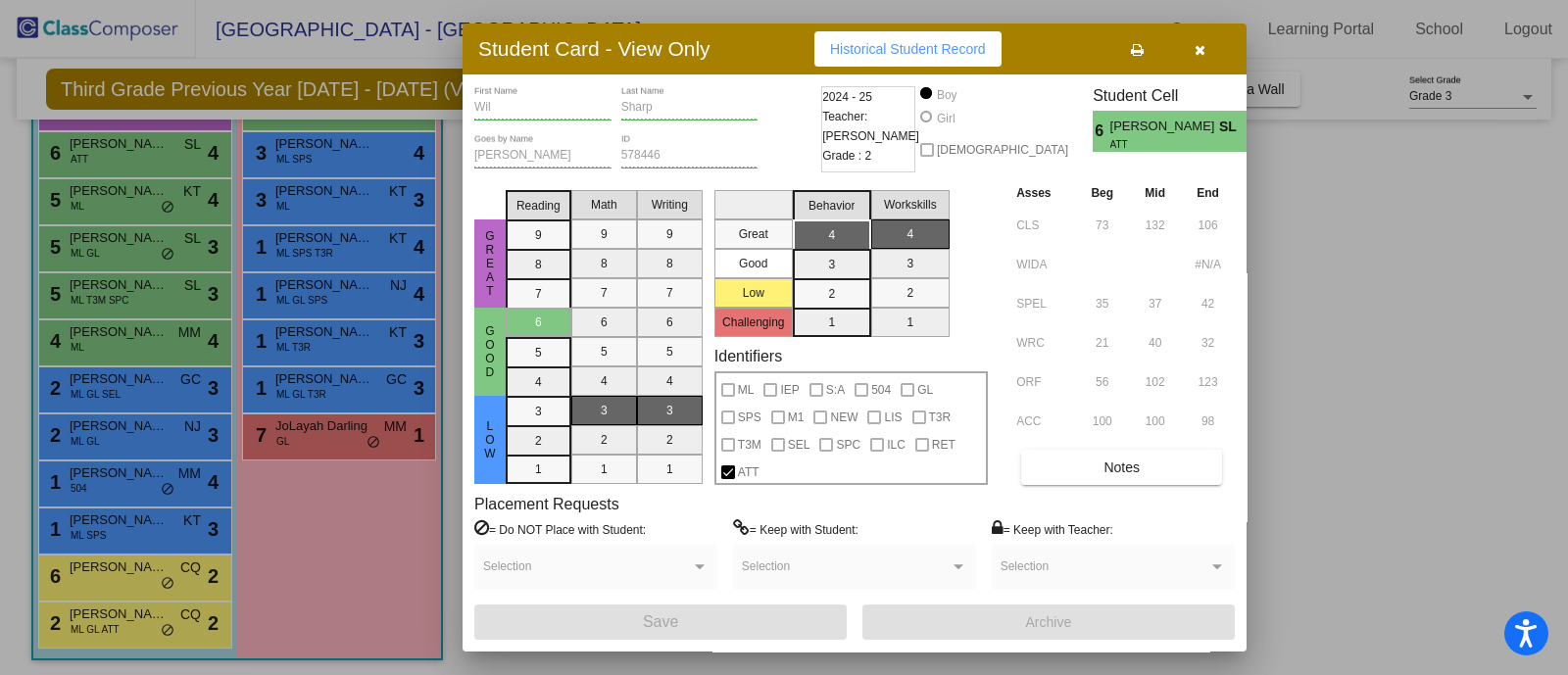
click at [1206, 49] on button "button" at bounding box center [1199, 50] width 63 height 36
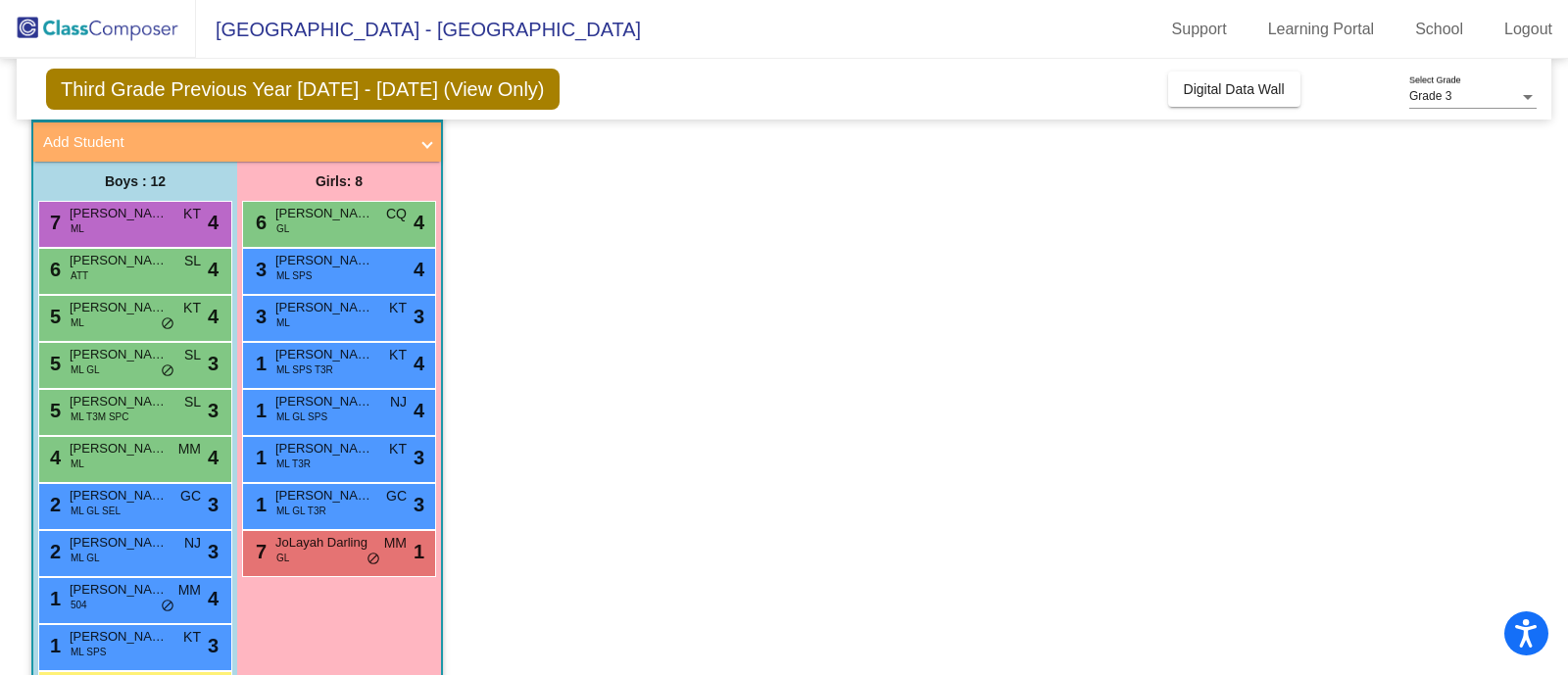
scroll to position [105, 0]
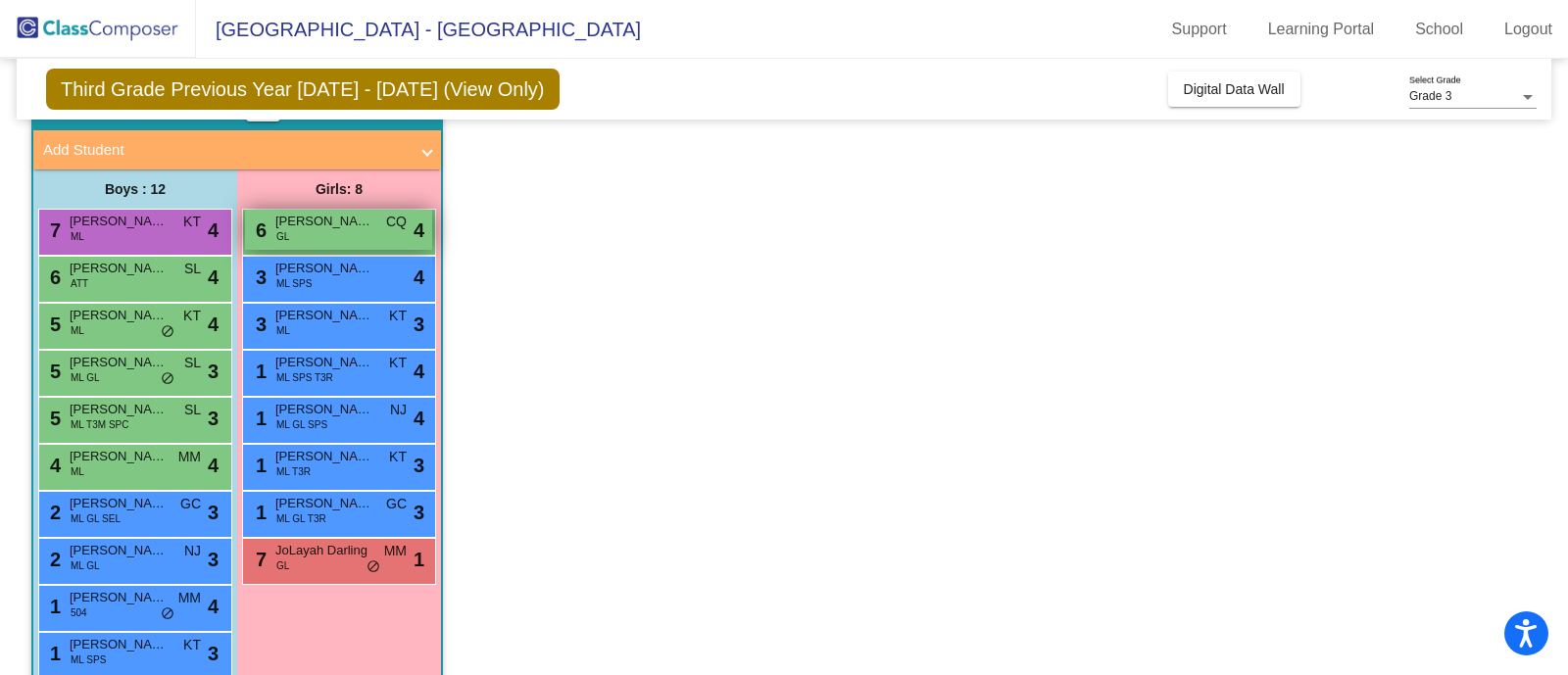
click at [350, 230] on div "6 [PERSON_NAME] CQ lock do_not_disturb_alt 4" at bounding box center [338, 229] width 188 height 40
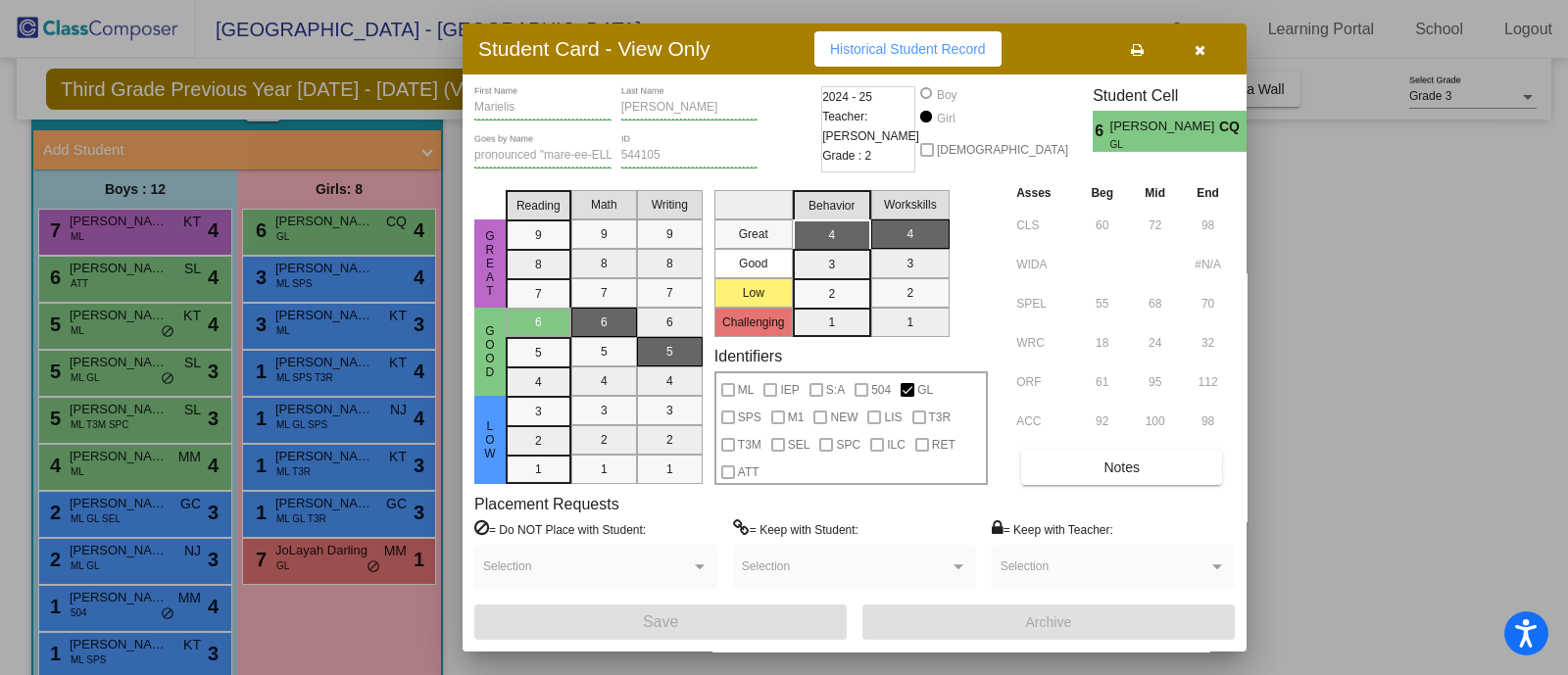
click at [1196, 54] on icon "button" at bounding box center [1200, 50] width 11 height 14
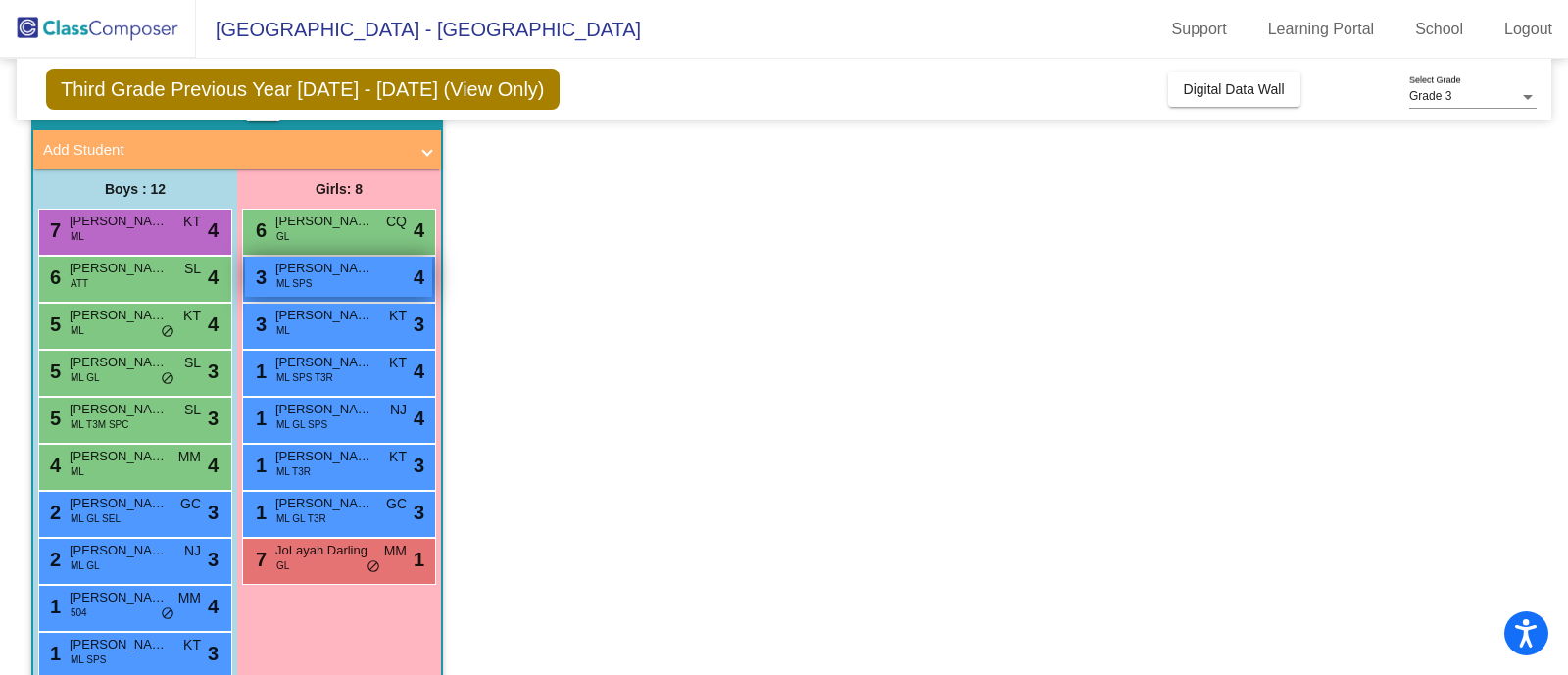
click at [300, 271] on span "[PERSON_NAME]" at bounding box center [324, 269] width 98 height 20
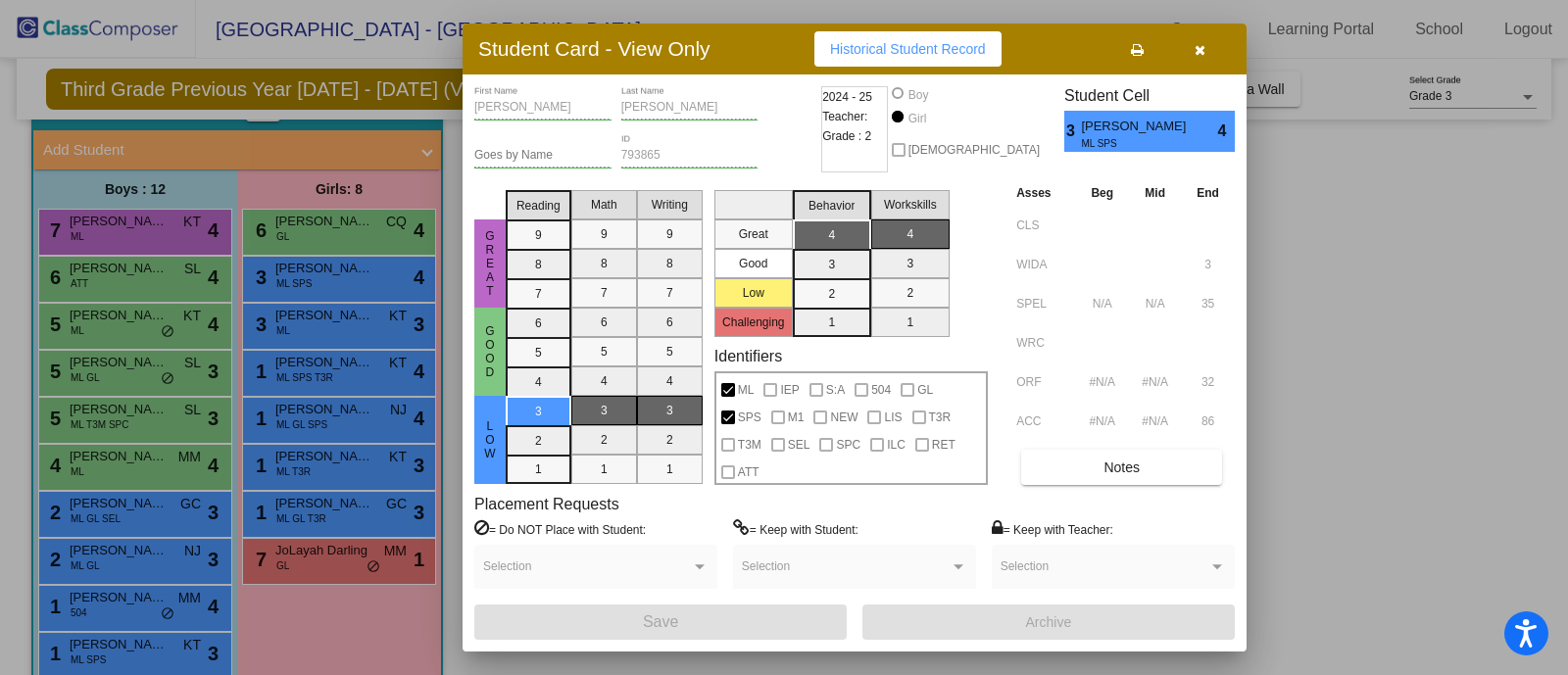
click at [1201, 40] on button "button" at bounding box center [1199, 50] width 63 height 36
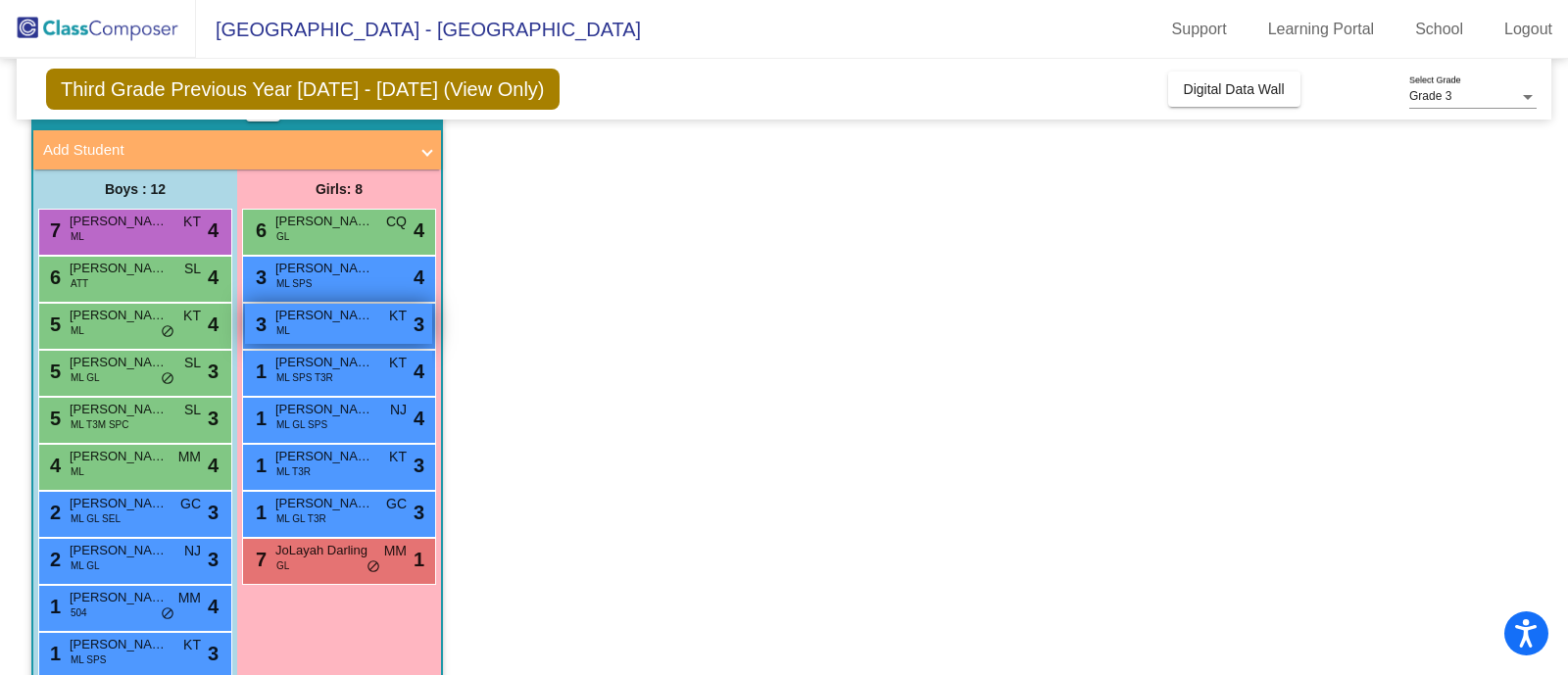
click at [338, 324] on span "[PERSON_NAME]" at bounding box center [324, 316] width 98 height 20
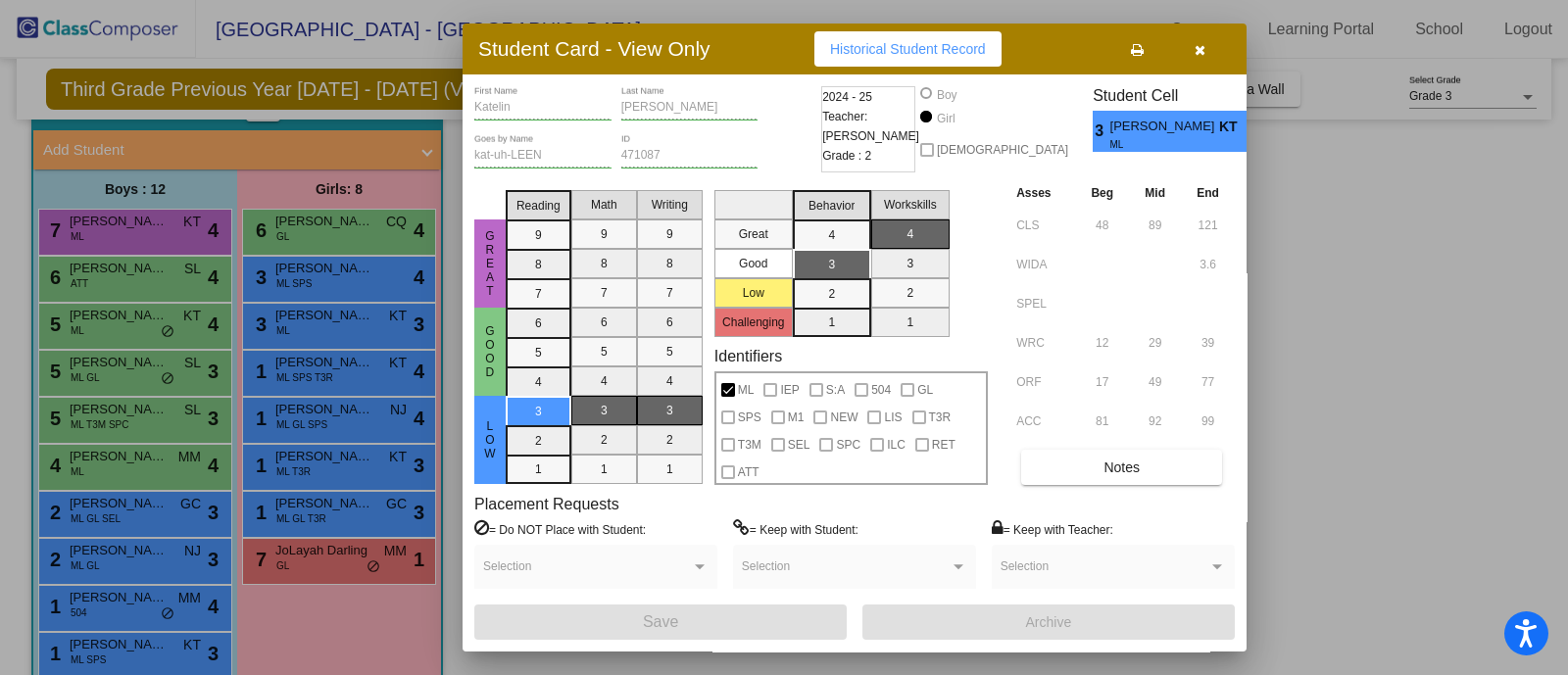
click at [1203, 45] on icon "button" at bounding box center [1200, 50] width 11 height 14
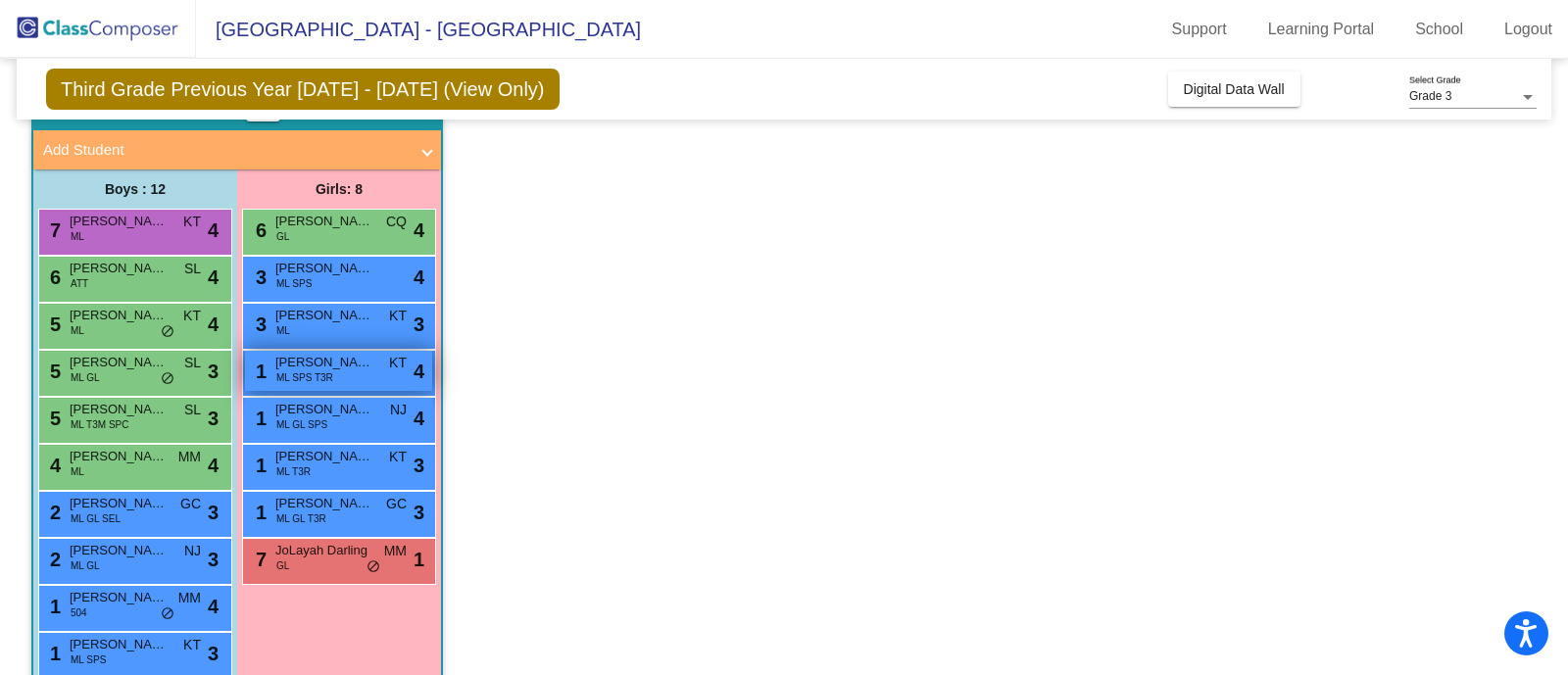
click at [318, 370] on span "ML SPS T3R" at bounding box center [304, 377] width 57 height 15
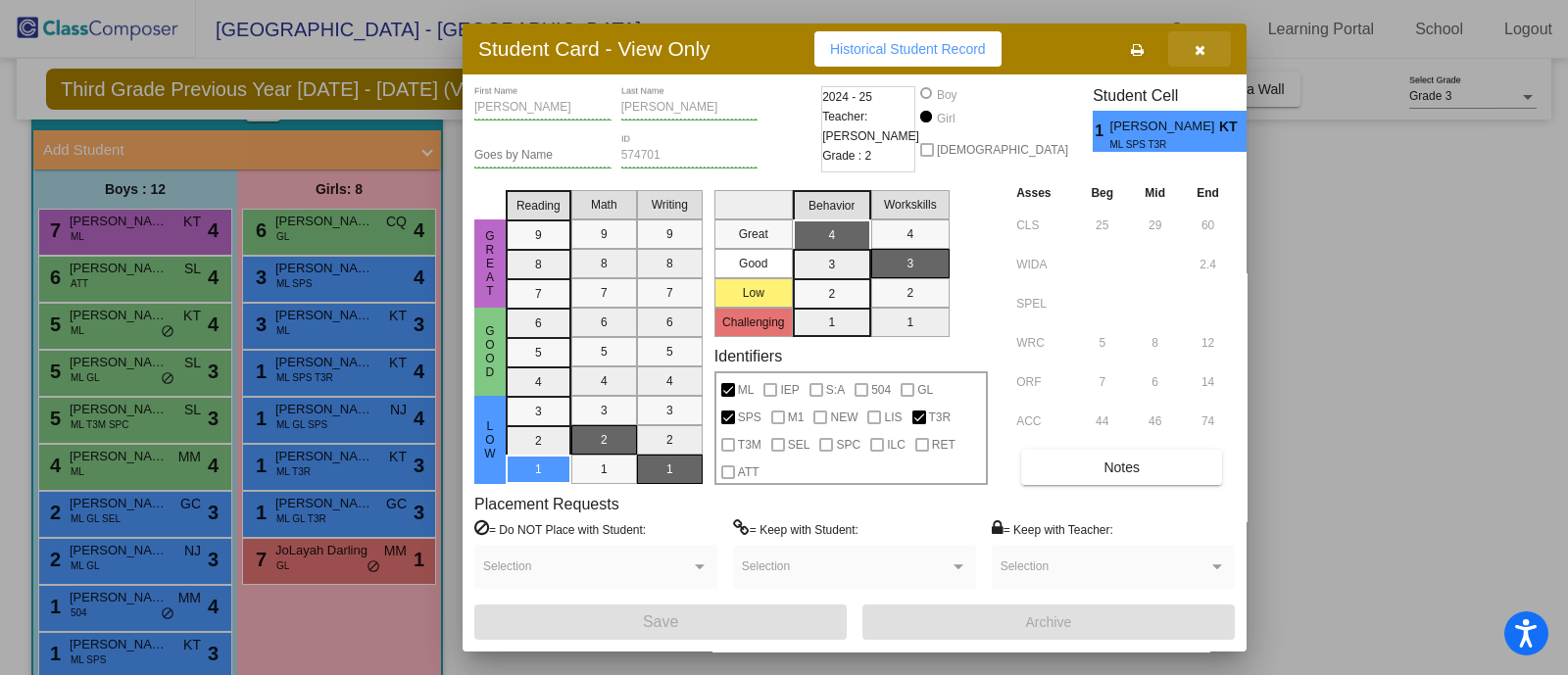
click at [1209, 56] on button "button" at bounding box center [1199, 50] width 63 height 36
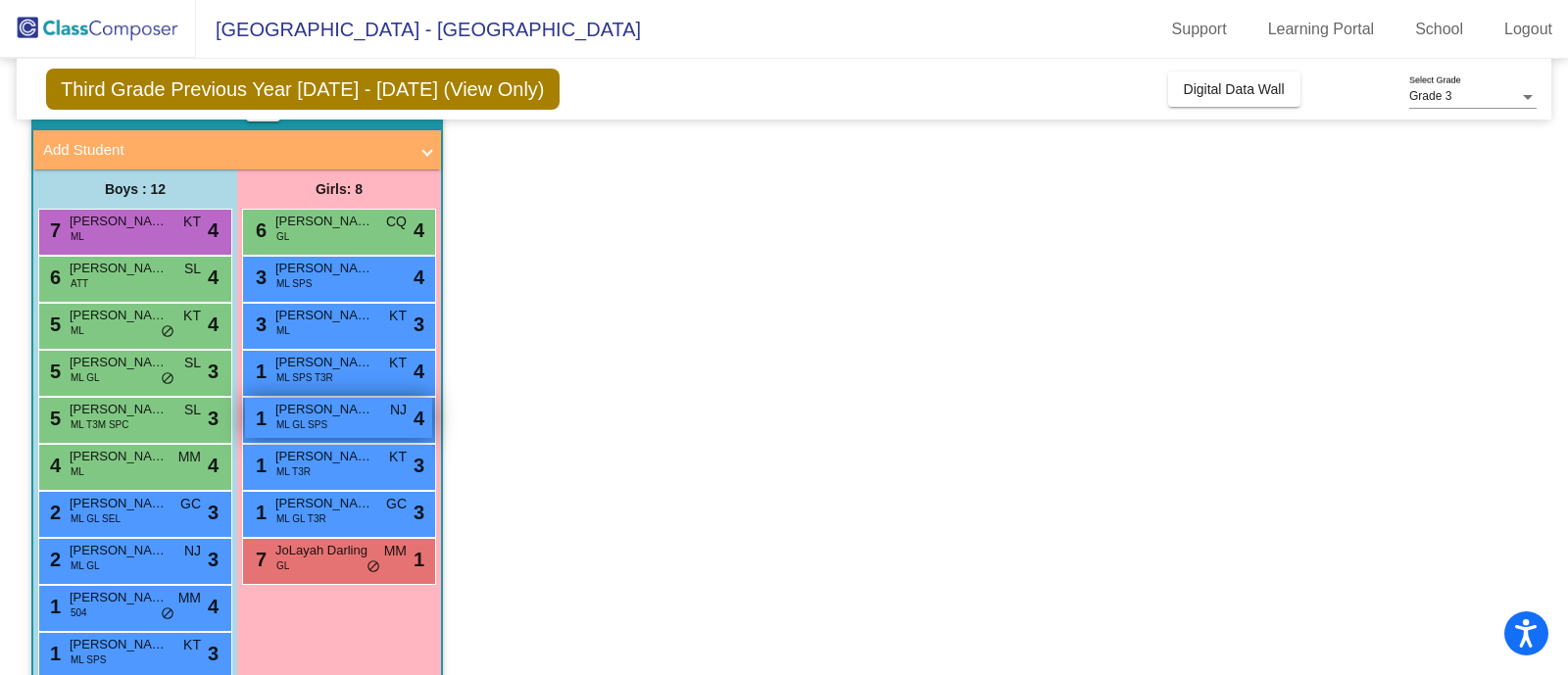
click at [290, 415] on span "[PERSON_NAME] [PERSON_NAME]" at bounding box center [324, 410] width 98 height 20
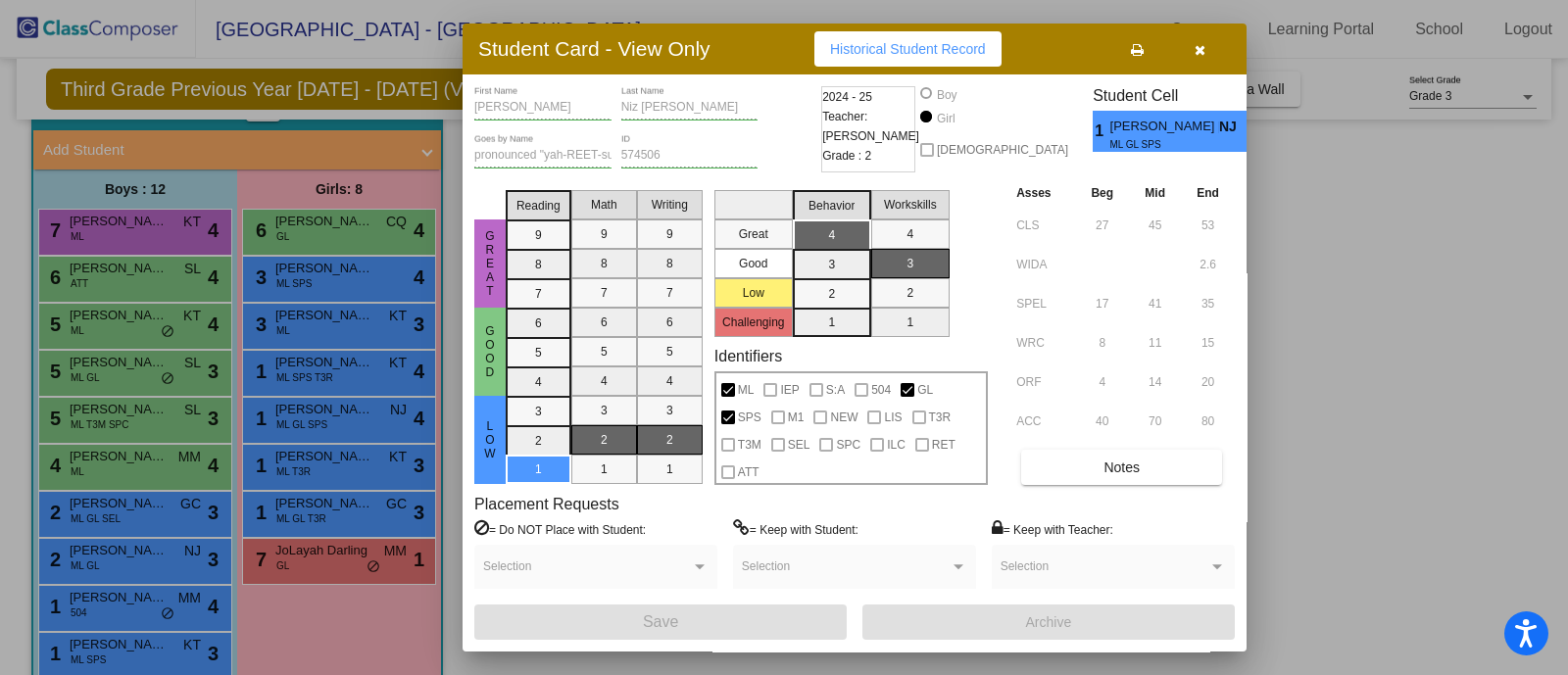
click at [1202, 51] on icon "button" at bounding box center [1200, 50] width 11 height 14
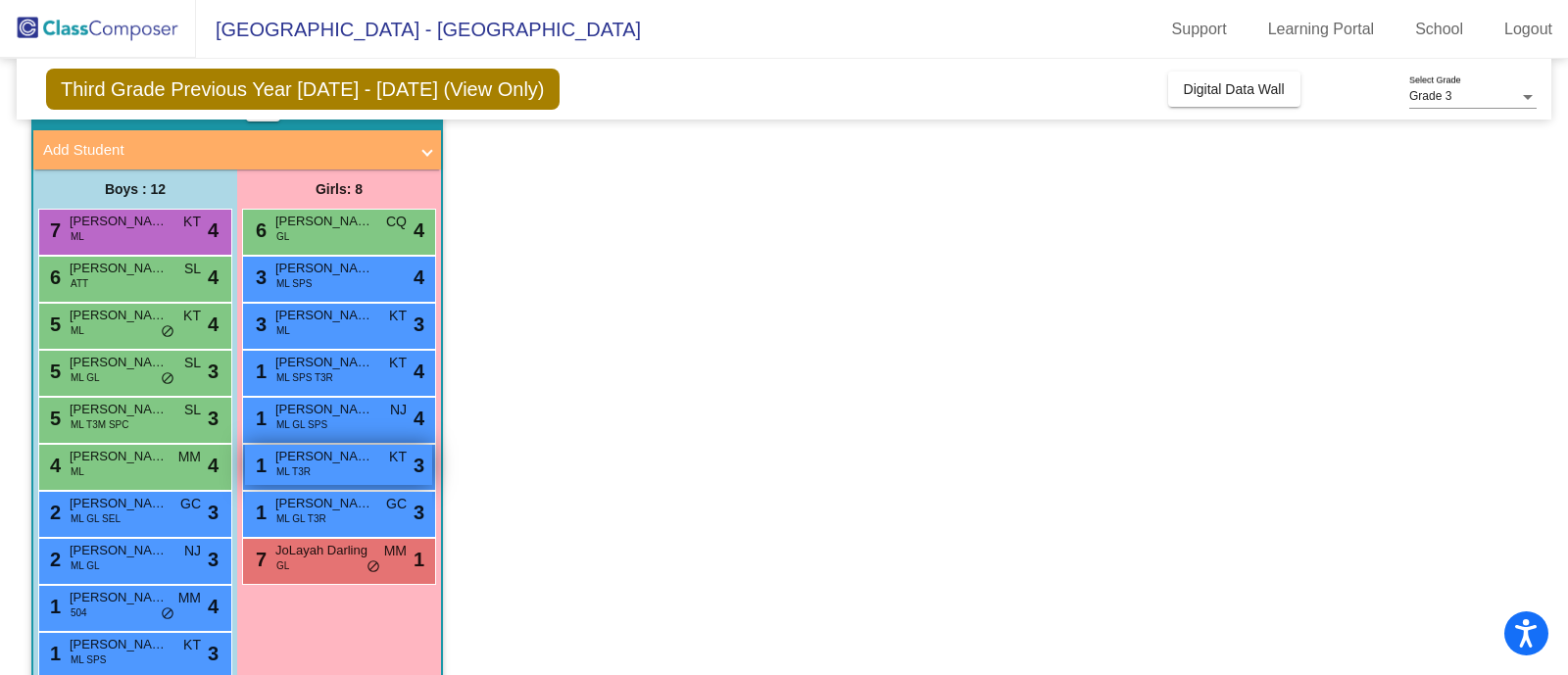
click at [306, 463] on span "[PERSON_NAME]" at bounding box center [324, 457] width 98 height 20
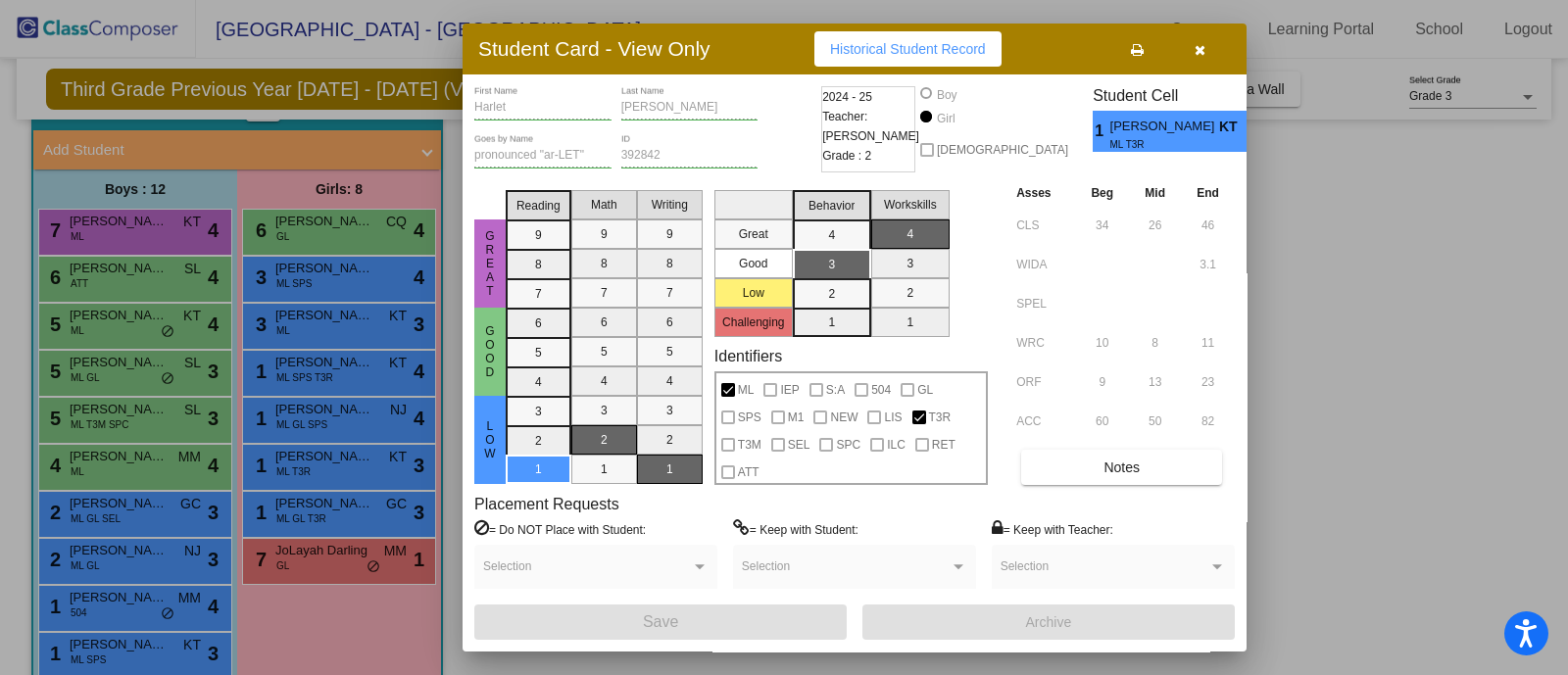
click at [1196, 34] on button "button" at bounding box center [1199, 50] width 63 height 36
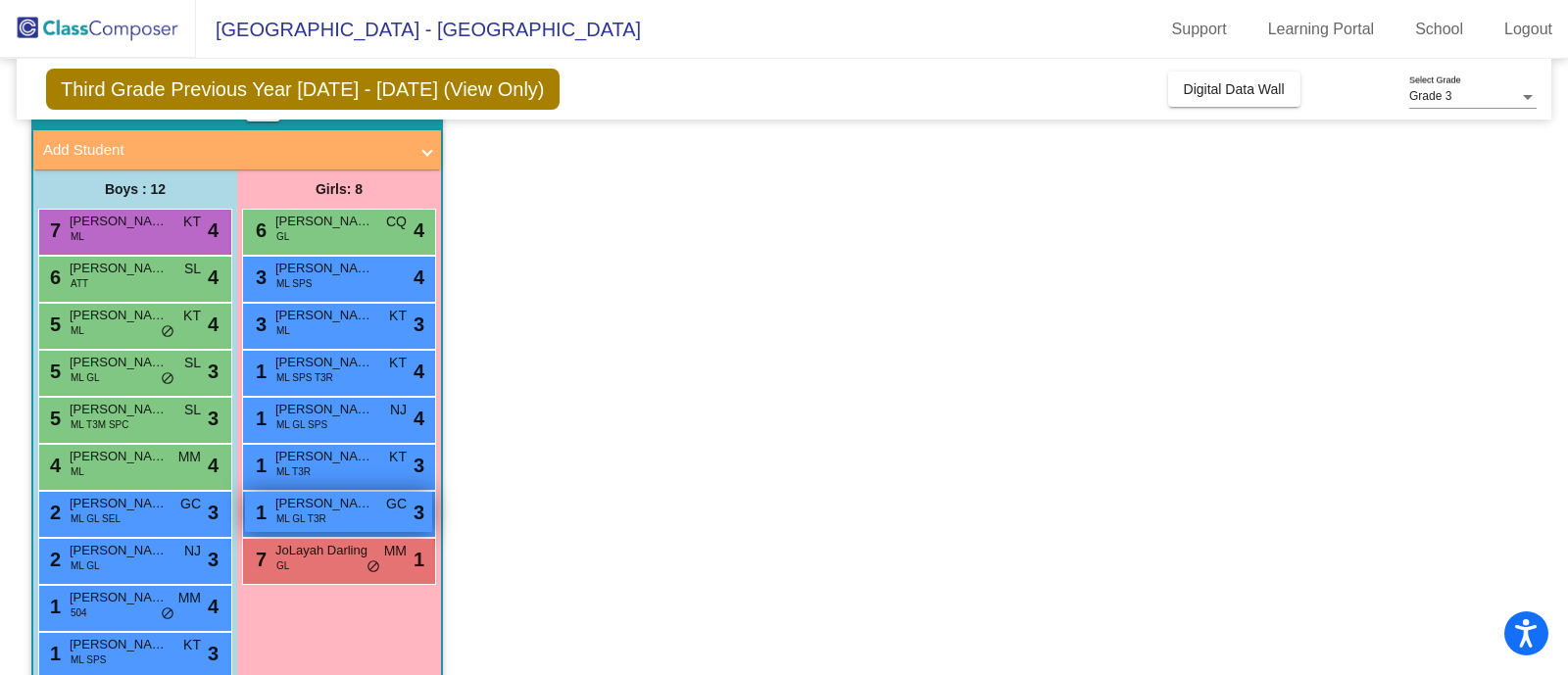
click at [294, 504] on span "[PERSON_NAME]-Tema" at bounding box center [324, 504] width 98 height 20
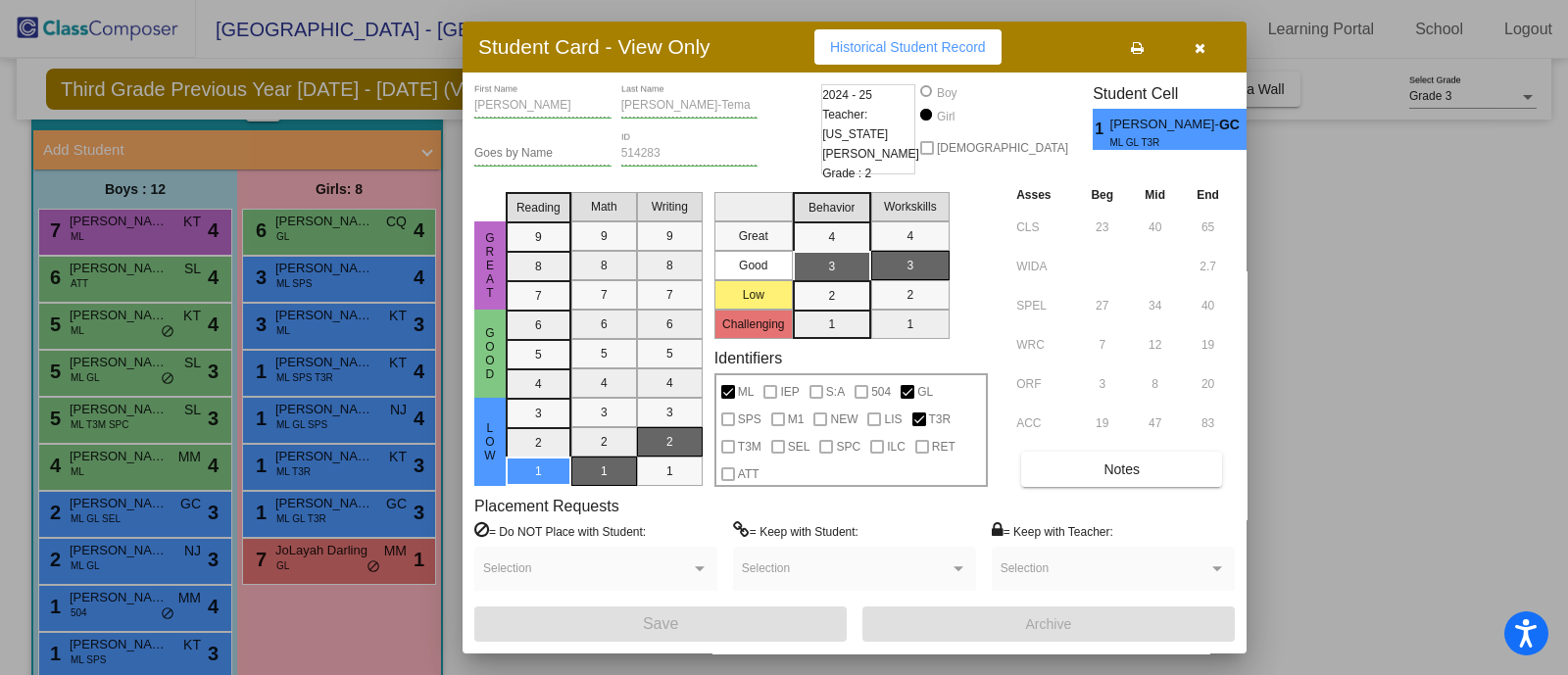
click at [1202, 41] on span "button" at bounding box center [1200, 47] width 11 height 16
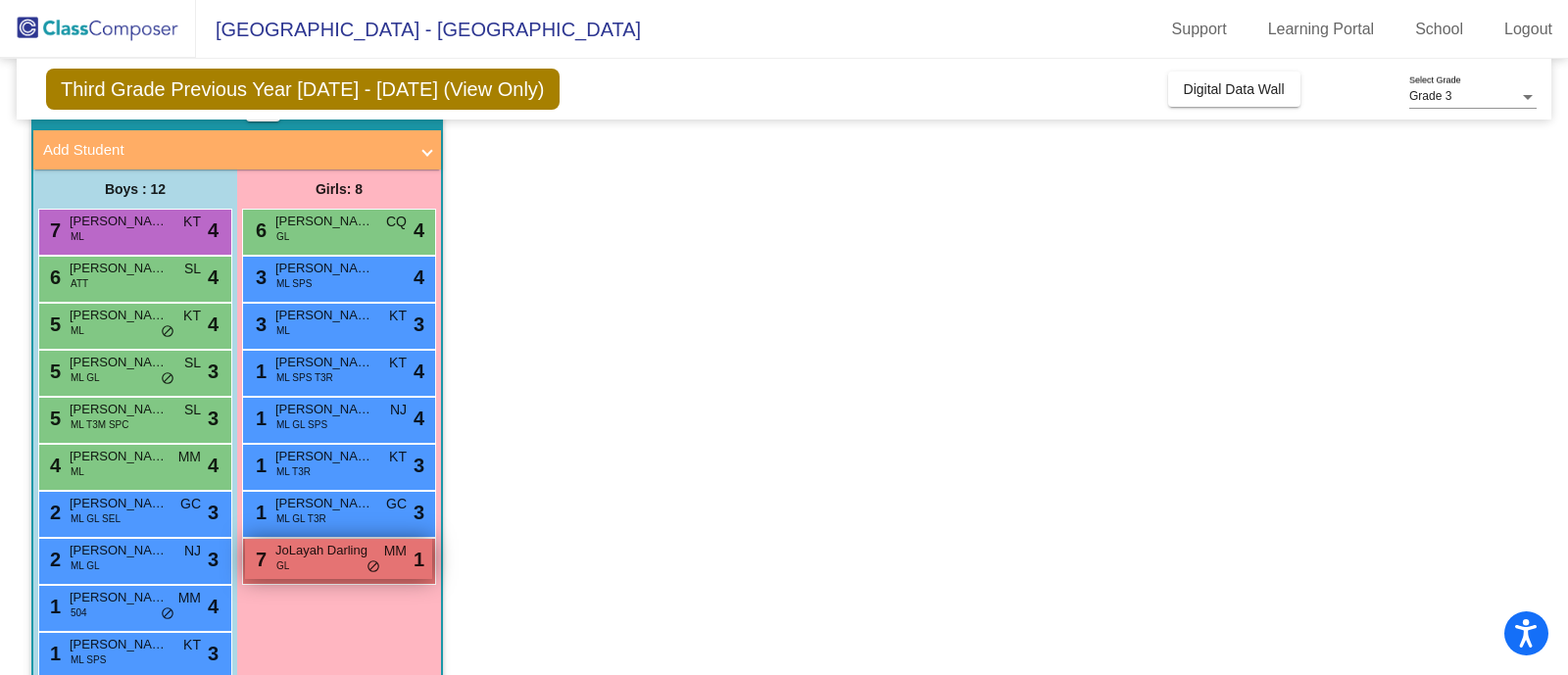
click at [328, 559] on div "7 JoLayah [PERSON_NAME] MM lock do_not_disturb_alt 1" at bounding box center [338, 559] width 188 height 40
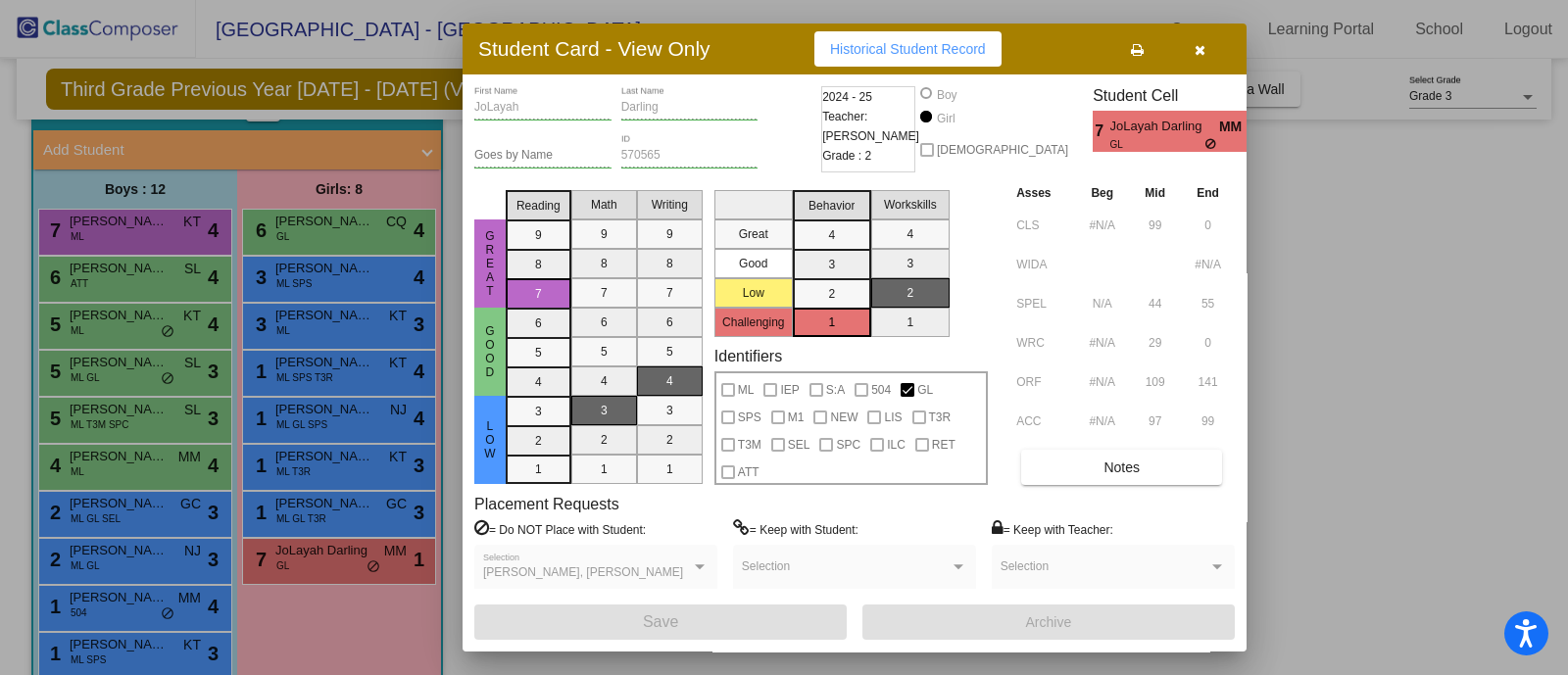
click at [735, 319] on mat-selection-list "Great Good Low Challenging" at bounding box center [753, 260] width 78 height 155
